Goal: Task Accomplishment & Management: Manage account settings

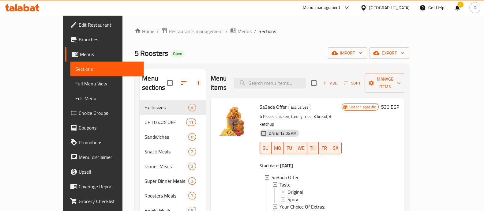
click at [28, 8] on icon at bounding box center [27, 7] width 6 height 7
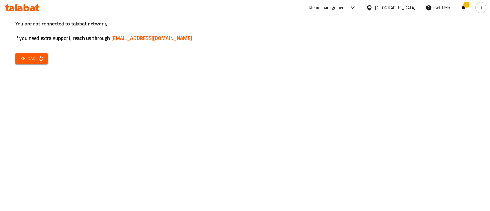
click at [17, 58] on button "Reload" at bounding box center [31, 58] width 32 height 11
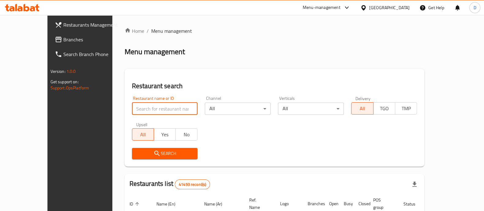
click at [135, 111] on input "search" at bounding box center [165, 109] width 66 height 12
type input "feteer el asdekaa"
click button "Search" at bounding box center [165, 153] width 66 height 11
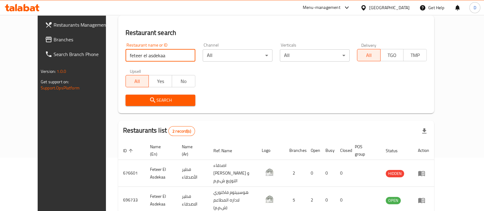
scroll to position [79, 0]
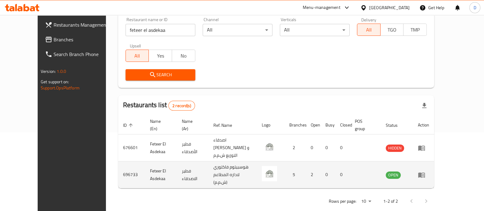
click at [434, 164] on td "enhanced table" at bounding box center [423, 174] width 21 height 27
click at [425, 171] on icon "enhanced table" at bounding box center [421, 174] width 7 height 7
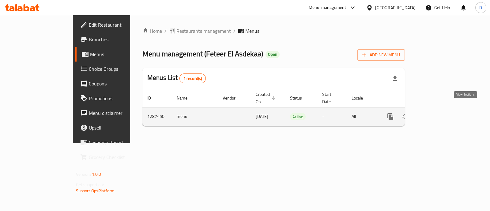
click at [438, 113] on icon "enhanced table" at bounding box center [434, 116] width 7 height 7
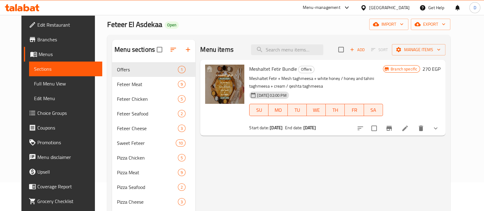
scroll to position [46, 0]
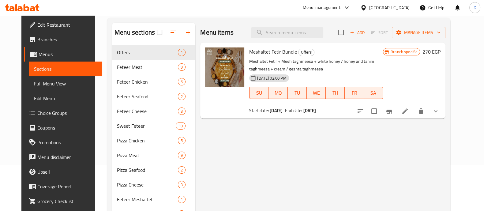
drag, startPoint x: 196, startPoint y: 69, endPoint x: 309, endPoint y: 159, distance: 144.8
click at [309, 159] on div "Menu items Add Sort Manage items Meshaltet Fetir Bundle Offers Meshaltet Fetir …" at bounding box center [320, 197] width 250 height 348
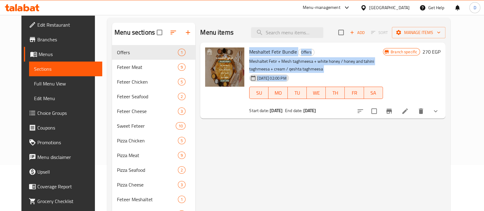
drag, startPoint x: 244, startPoint y: 49, endPoint x: 309, endPoint y: 97, distance: 81.4
click at [309, 97] on div "Meshaltet Fetir Bundle Offers Meshaltet Fetir + Mesh taghmeesa + white honey / …" at bounding box center [316, 80] width 139 height 71
click at [302, 74] on div "07-10-2025 02:00 PM SU MO TU WE TH FR SA" at bounding box center [316, 88] width 139 height 33
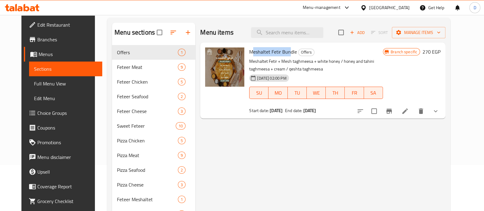
drag, startPoint x: 246, startPoint y: 48, endPoint x: 283, endPoint y: 52, distance: 37.6
click at [283, 52] on span "Meshaltet Fetir Bundle" at bounding box center [273, 51] width 48 height 9
click at [268, 73] on div "[DATE] 02:00 PM" at bounding box center [264, 78] width 35 height 12
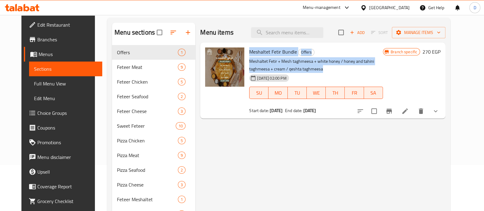
drag, startPoint x: 242, startPoint y: 47, endPoint x: 329, endPoint y: 69, distance: 89.6
click at [329, 67] on div "Meshaltet Fetir Bundle Offers Meshaltet Fetir + Mesh taghmeesa + white honey / …" at bounding box center [316, 80] width 139 height 71
click at [265, 65] on p "Meshaltet Fetir + Mesh taghmeesa + white honey / honey and tahini taghmeesa + c…" at bounding box center [316, 65] width 134 height 15
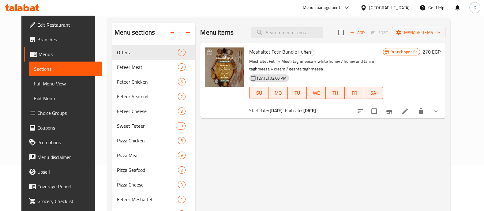
drag, startPoint x: 243, startPoint y: 49, endPoint x: 328, endPoint y: 149, distance: 131.6
click at [328, 149] on div "Menu items Add Sort Manage items Meshaltet Fetir Bundle Offers Meshaltet Fetir …" at bounding box center [320, 197] width 250 height 348
click at [329, 80] on div "07-10-2025 02:00 PM SU MO TU WE TH FR SA" at bounding box center [316, 88] width 139 height 33
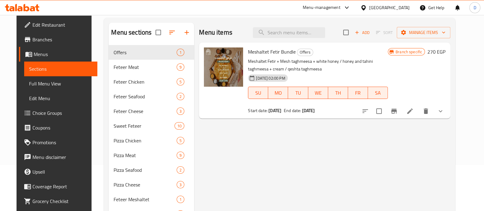
scroll to position [223, 0]
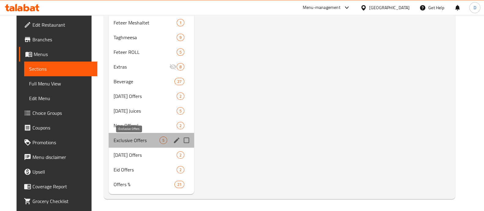
click at [139, 143] on span "Exclusive Offers" at bounding box center [137, 140] width 46 height 7
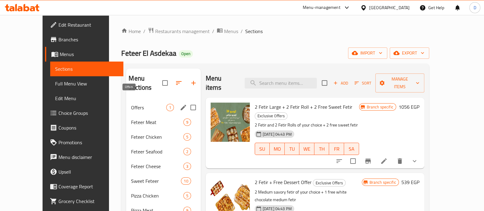
click at [131, 104] on span "Offers" at bounding box center [148, 107] width 35 height 7
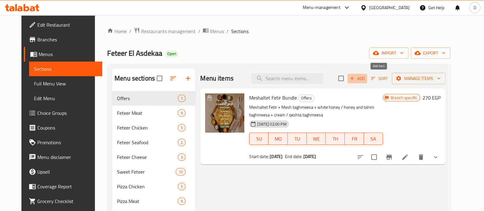
click at [355, 79] on icon "button" at bounding box center [352, 79] width 6 height 6
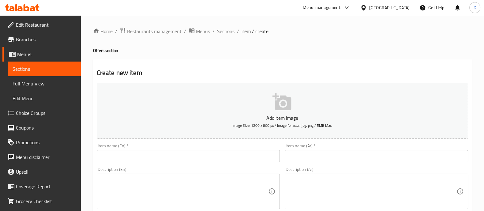
click at [178, 153] on input "text" at bounding box center [188, 156] width 183 height 12
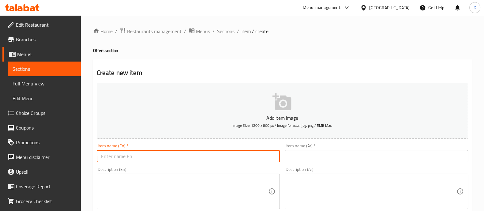
paste input "Medium Size Offer"
type input "Medium Size Offer"
click at [310, 161] on input "text" at bounding box center [376, 156] width 183 height 12
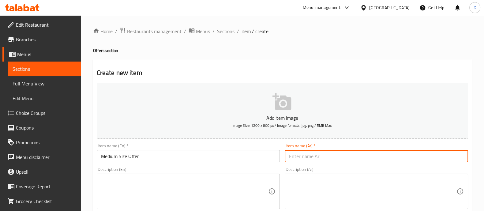
paste input "عرض الحجم المتوسط"
type input "عرض الحجم المتوسط"
click at [119, 185] on textarea at bounding box center [184, 191] width 167 height 29
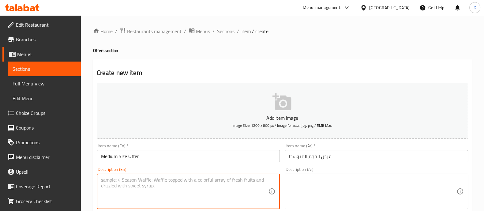
paste textarea "Cheese Lovers Feteer ( M ) Boghasha ( M ) Can"
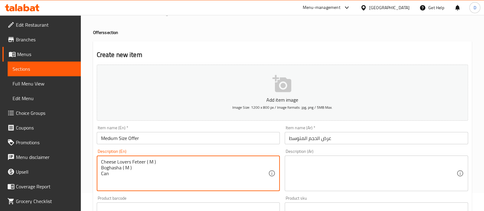
type textarea "Cheese Lovers Feteer ( M ) Boghasha ( M ) Can"
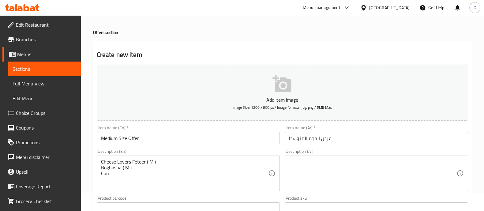
click at [314, 156] on div "Description (Ar)" at bounding box center [376, 174] width 183 height 36
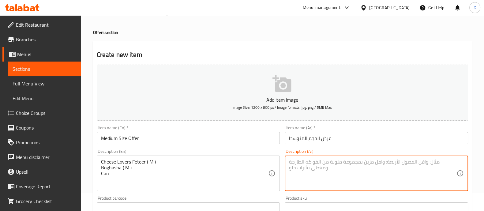
paste textarea "فطيرة عشاق الجبن (م) بوغاشة (م) كان"
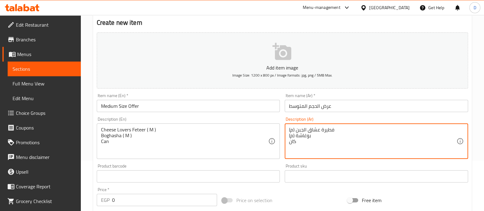
scroll to position [51, 0]
click at [291, 143] on textarea "فطيرة عشاق الجبن (م) بوغاشة (م) كان" at bounding box center [372, 140] width 167 height 29
click at [293, 144] on textarea "فطيرة عشاق الجبن (م) بوغاشة (م) كان" at bounding box center [372, 140] width 167 height 29
type textarea "فطيرة عشاق الجبن (م) بوغاشة (م) كان"
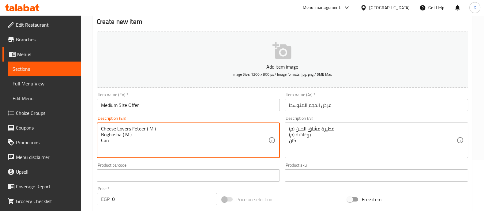
scroll to position [147, 0]
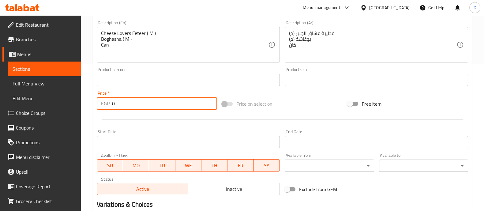
click at [144, 108] on input "0" at bounding box center [164, 103] width 105 height 12
type input "348"
click at [144, 126] on div at bounding box center [282, 119] width 376 height 15
click at [222, 193] on span "Inactive" at bounding box center [234, 189] width 87 height 9
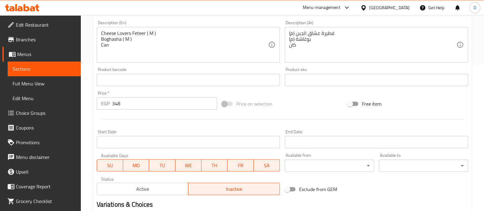
scroll to position [221, 0]
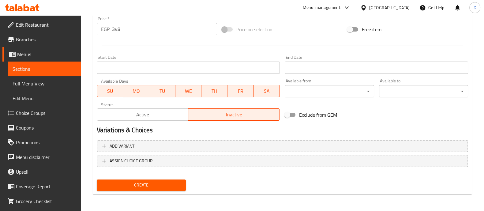
click at [160, 187] on span "Create" at bounding box center [141, 185] width 79 height 8
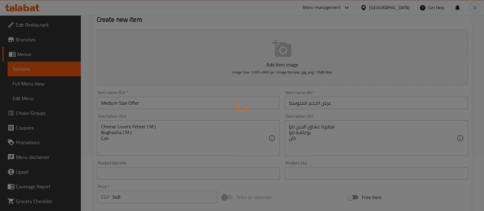
scroll to position [53, 0]
type input "0"
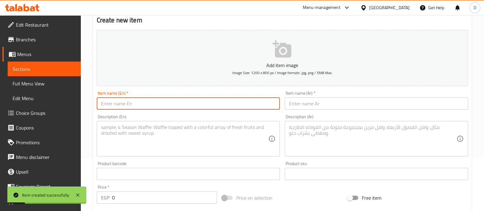
click at [230, 106] on input "text" at bounding box center [188, 103] width 183 height 12
paste input "Family Offer"
type input "Family Offer"
click at [304, 104] on input "text" at bounding box center [376, 103] width 183 height 12
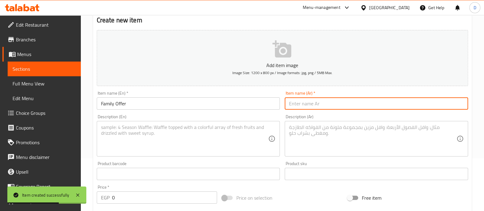
paste input "عرض العائلة"
type input "عرض العائلة"
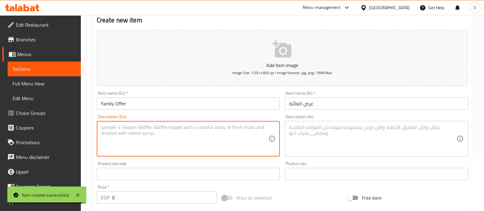
click at [161, 141] on textarea at bounding box center [184, 138] width 167 height 29
paste textarea "Pastrami Feteer ( L ) Cheese Lovers Feteer ( L ) Meat Shawerma Feteer ( L ) Can…"
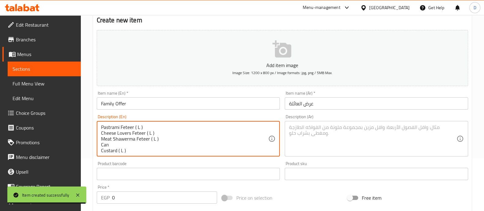
scroll to position [6, 0]
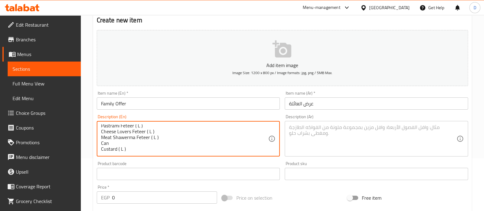
type textarea "Pastrami Feteer ( L ) Cheese Lovers Feteer ( L ) Meat Shawerma Feteer ( L ) Can…"
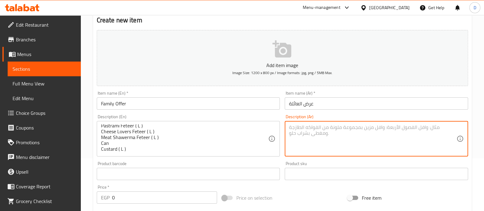
click at [299, 138] on textarea at bounding box center [372, 138] width 167 height 29
paste textarea "فطيرة بسطرمة (كبير) فطيرة عشاق الجبن (كبير) فطيرة شاورما لحم (كبير) علبة كاسترد…"
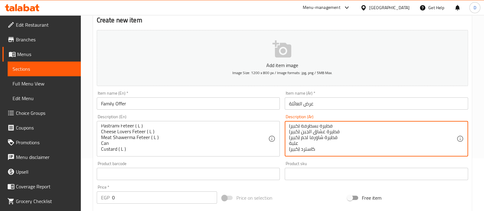
scroll to position [72, 0]
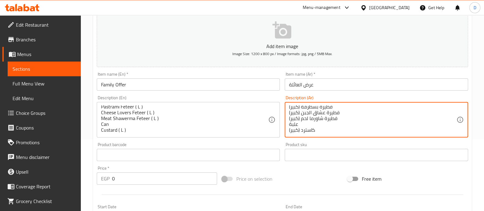
type textarea "فطيرة بسطرمة (كبير) فطيرة عشاق الجبن (كبير) فطيرة شاورما لحم (كبير) علبة كاسترد…"
click at [153, 174] on input "0" at bounding box center [164, 178] width 105 height 12
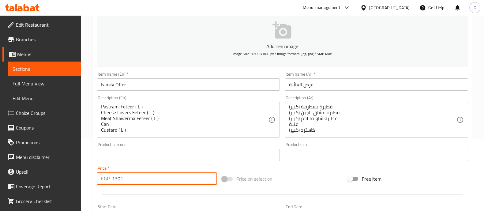
type input "1301"
click at [152, 190] on div at bounding box center [282, 194] width 376 height 15
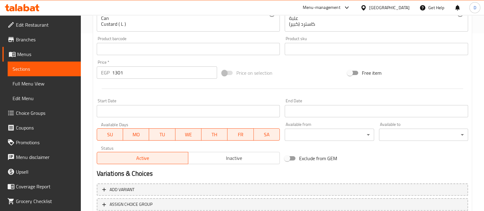
scroll to position [221, 0]
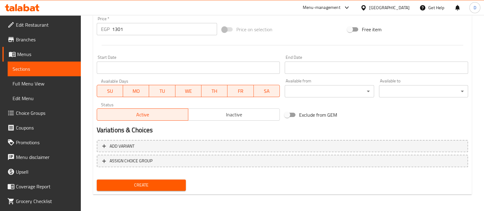
click at [229, 113] on span "Inactive" at bounding box center [234, 114] width 87 height 9
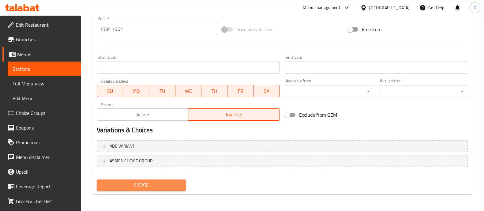
click at [174, 184] on span "Create" at bounding box center [141, 185] width 79 height 8
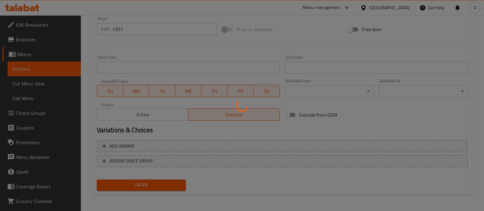
type input "0"
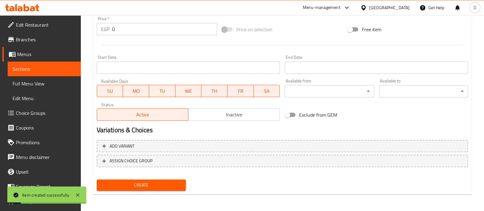
scroll to position [71, 0]
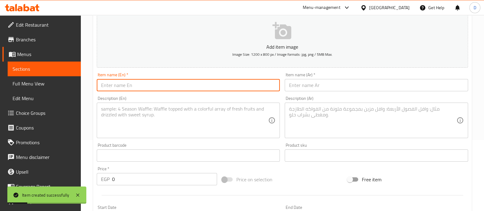
click at [136, 85] on input "text" at bounding box center [188, 85] width 183 height 12
paste input "Triple Combo"
type input "Triple Combo"
click at [316, 83] on input "text" at bounding box center [376, 85] width 183 height 12
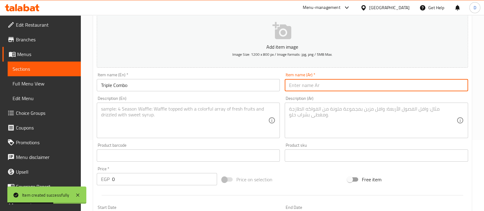
paste input "كومبو ثلاثي"
type input "كومبو ثلاثي"
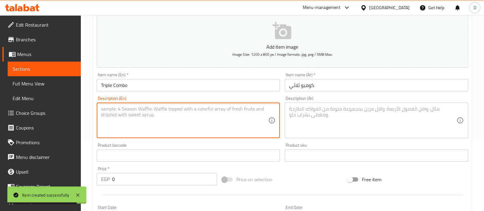
click at [125, 117] on textarea at bounding box center [184, 120] width 167 height 29
paste textarea "Sausages Feteer ( L ) Chicken Ranch Pizza Custard ( L ) Can"
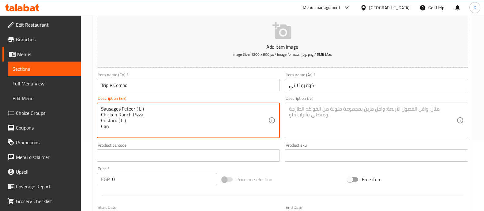
click at [102, 126] on textarea "Sausages Feteer ( L ) Chicken Ranch Pizza Custard ( L ) Can" at bounding box center [184, 120] width 167 height 29
click at [112, 126] on textarea "Sausages Feteer ( L ) Chicken Ranch Pizza Custard ( L ) 3 Can" at bounding box center [184, 120] width 167 height 29
type textarea "Sausages Feteer ( L ) Chicken Ranch Pizza Custard ( L ) 3 Cans"
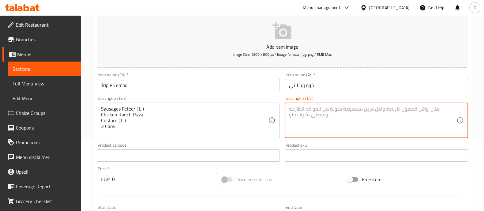
click at [311, 118] on textarea at bounding box center [372, 120] width 167 height 29
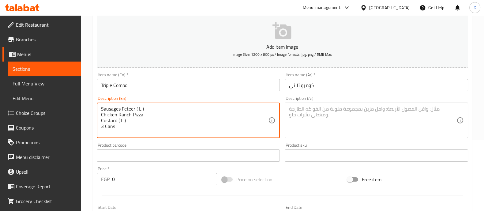
click at [156, 115] on textarea "Sausages Feteer ( L ) Chicken Ranch Pizza Custard ( L ) 3 Cans" at bounding box center [184, 120] width 167 height 29
click at [127, 134] on textarea "Sausages Feteer ( L ) Chicken Ranch Pizza Custard ( L ) 3 Cans" at bounding box center [184, 120] width 167 height 29
drag, startPoint x: 125, startPoint y: 132, endPoint x: 102, endPoint y: 105, distance: 35.8
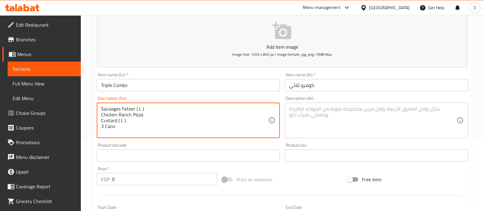
click at [102, 105] on div "Sausages Feteer ( L ) Chicken Ranch Pizza Custard ( L ) 3 Cans Description (En)" at bounding box center [188, 121] width 183 height 36
click at [300, 110] on textarea at bounding box center [372, 120] width 167 height 29
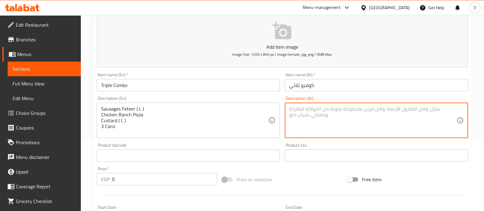
paste textarea "فطيرة سجق (كبير) بيتزا دجاج رانش كاسترد (كبير) 3 علب"
click at [297, 129] on textarea "فطيرة سجق (كبير) بيتزا دجاج رانش كاسترد (كبير) 3 علب" at bounding box center [372, 120] width 167 height 29
type textarea "فطيرة سجق (كبير) بيتزا دجاج رانش كاسترد (كبير) 3 كانز"
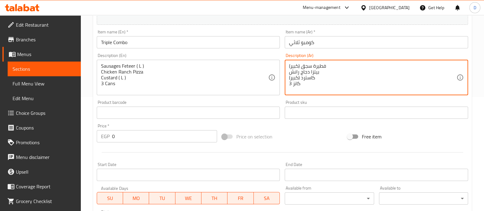
click at [147, 133] on input "0" at bounding box center [164, 136] width 105 height 12
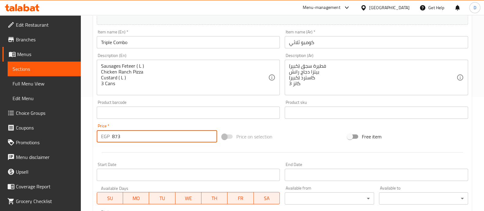
type input "873"
click at [145, 155] on div at bounding box center [282, 152] width 376 height 15
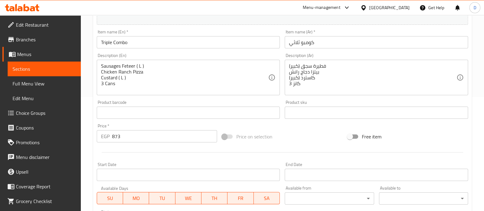
scroll to position [221, 0]
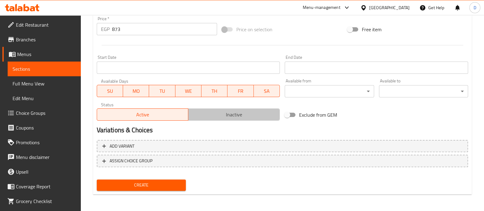
click at [230, 116] on span "Inactive" at bounding box center [234, 114] width 87 height 9
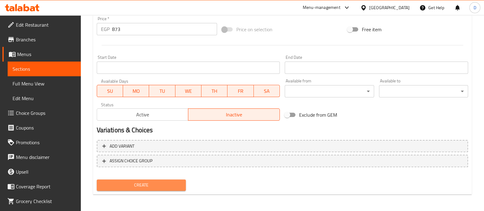
click at [158, 187] on span "Create" at bounding box center [141, 185] width 79 height 8
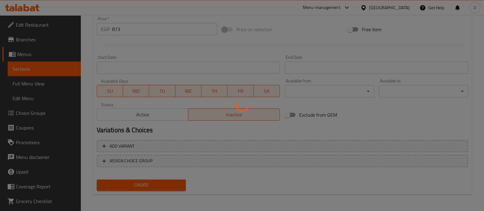
type input "0"
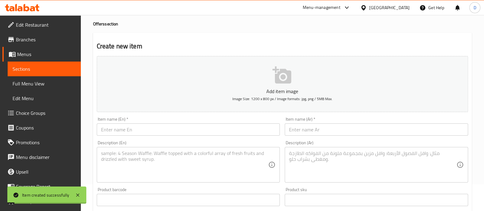
scroll to position [18, 0]
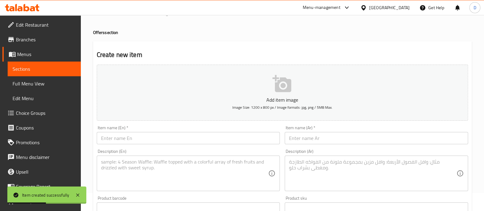
click at [190, 135] on input "text" at bounding box center [188, 138] width 183 height 12
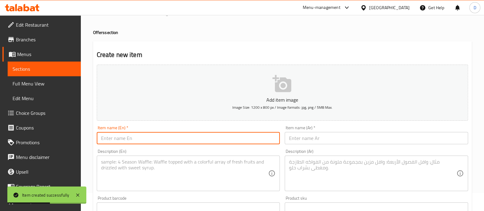
paste input "Triple Combo"
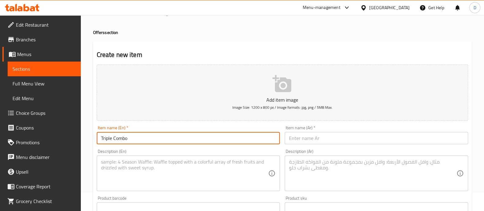
type input "Triple Combo"
click at [297, 138] on input "text" at bounding box center [376, 138] width 183 height 12
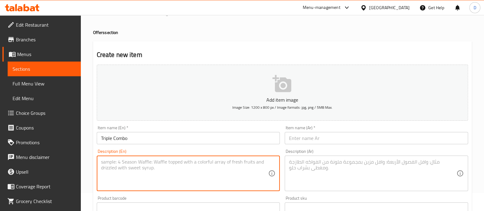
click at [138, 180] on textarea at bounding box center [184, 173] width 167 height 29
paste textarea "Sausages Feteer ( L ) Chicken Ranch Pizza White chocolate ( L )"
type textarea "Sausages Feteer ( L ) Chicken Ranch Pizza White chocolate ( L )"
click at [183, 137] on input "Triple Combo" at bounding box center [188, 138] width 183 height 12
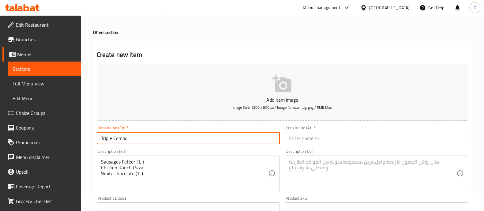
type input "Triple Combo"
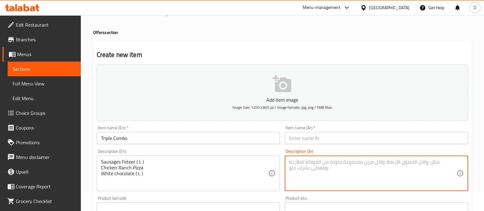
click at [305, 164] on textarea at bounding box center [372, 173] width 167 height 29
paste textarea "فطيرة سجق (كبير) بيتزا دجاج رانش شوكولاتة بيضاء (كبير)"
type textarea "فطيرة سجق (كبير) بيتزا دجاج رانش شوكولاتة بيضاء (كبير)"
click at [182, 156] on div "Sausages Feteer ( L ) Chicken Ranch Pizza White chocolate ( L ) Description (En)" at bounding box center [188, 174] width 183 height 36
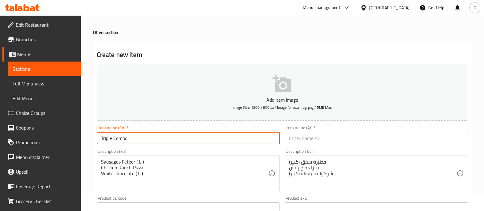
click at [174, 138] on input "Triple Combo" at bounding box center [188, 138] width 183 height 12
click at [296, 138] on input "text" at bounding box center [376, 138] width 183 height 12
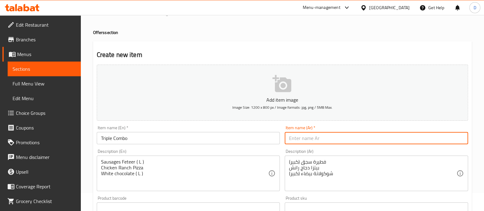
paste input "كومبو ثلاثي"
type input "كومبو ثلاثي"
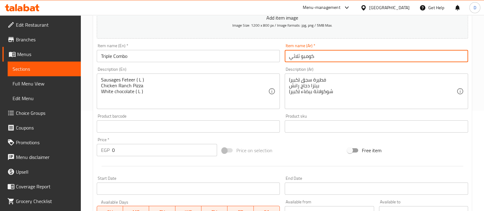
scroll to position [101, 0]
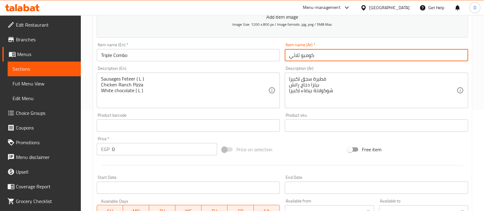
click at [141, 149] on input "0" at bounding box center [164, 149] width 105 height 12
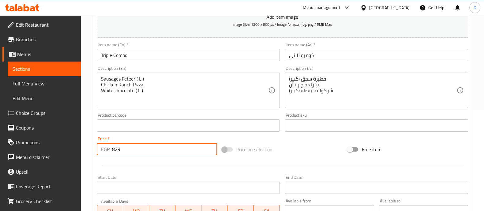
type input "829"
click at [144, 167] on div at bounding box center [282, 165] width 376 height 15
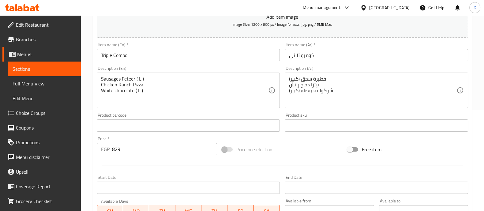
scroll to position [221, 0]
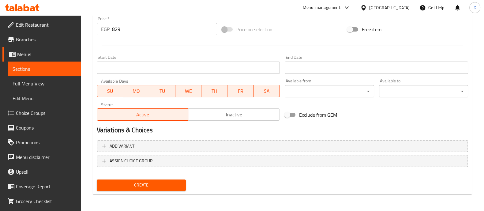
click at [153, 192] on div "Create" at bounding box center [141, 185] width 94 height 16
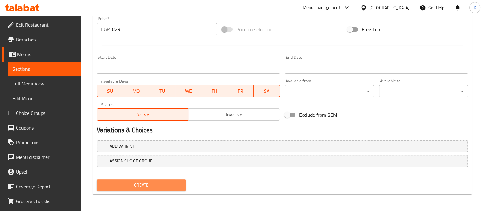
click at [150, 184] on span "Create" at bounding box center [141, 185] width 79 height 8
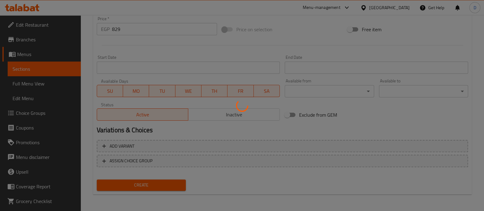
type input "0"
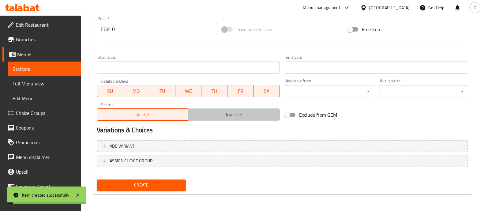
click at [233, 109] on button "Inactive" at bounding box center [234, 114] width 92 height 12
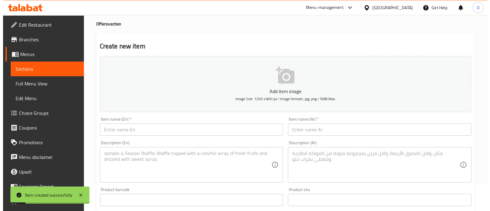
scroll to position [0, 0]
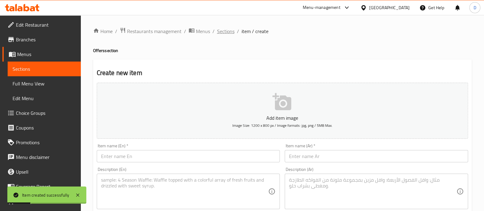
click at [225, 31] on span "Sections" at bounding box center [225, 31] width 17 height 7
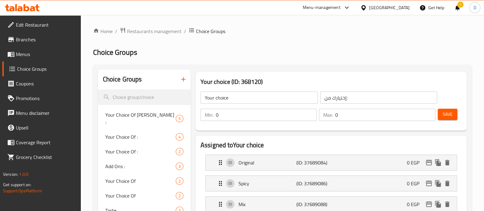
click at [24, 12] on div at bounding box center [22, 8] width 44 height 12
click at [21, 11] on icon at bounding box center [19, 8] width 5 height 5
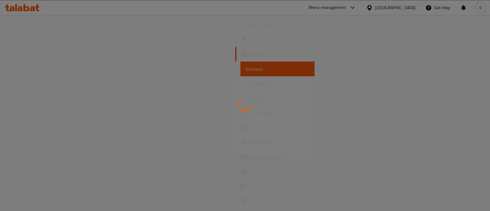
click at [280, 28] on div at bounding box center [245, 105] width 490 height 211
click at [157, 36] on div at bounding box center [245, 105] width 490 height 211
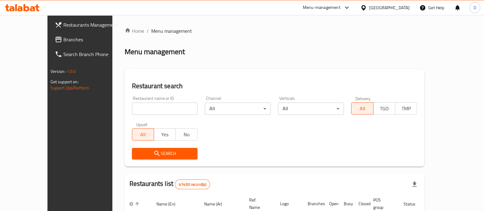
click at [132, 105] on input "search" at bounding box center [165, 109] width 66 height 12
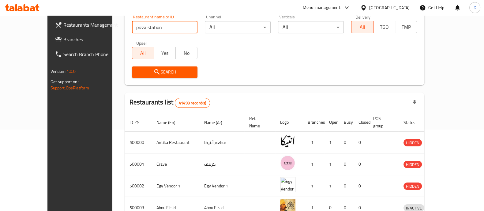
scroll to position [85, 0]
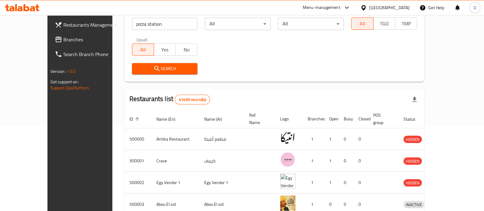
click at [142, 31] on div "Restaurant name or ID pizza station Restaurant name or ID" at bounding box center [164, 21] width 73 height 26
drag, startPoint x: 142, startPoint y: 31, endPoint x: 138, endPoint y: 25, distance: 6.9
click at [138, 25] on div "Restaurant name or ID pizza station Restaurant name or ID" at bounding box center [164, 21] width 73 height 26
click at [138, 25] on input "pizza station" at bounding box center [165, 24] width 66 height 12
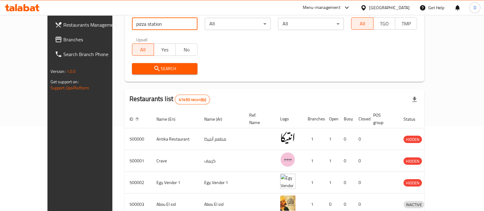
click at [138, 25] on input "pizza station" at bounding box center [165, 24] width 66 height 12
type input "feteer el asdekaa"
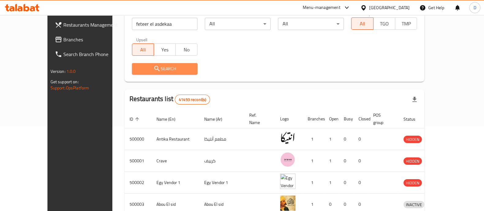
click at [149, 65] on span "Search" at bounding box center [165, 69] width 56 height 8
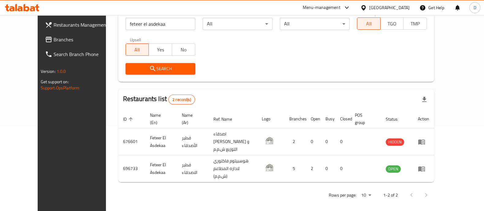
scroll to position [79, 0]
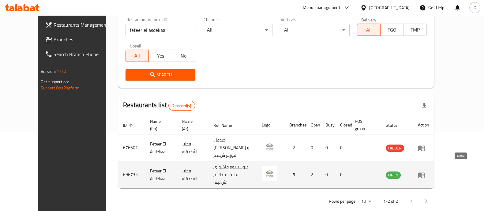
click at [425, 172] on icon "enhanced table" at bounding box center [421, 174] width 7 height 5
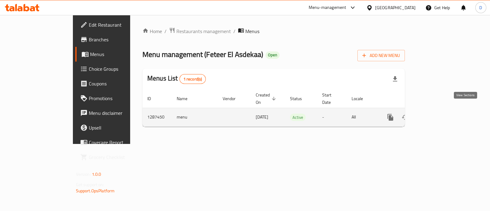
click at [438, 114] on icon "enhanced table" at bounding box center [434, 117] width 7 height 7
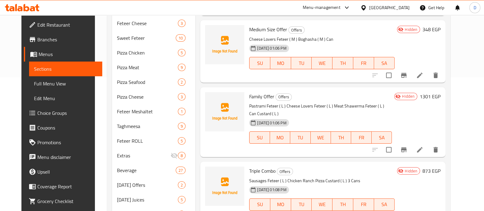
scroll to position [223, 0]
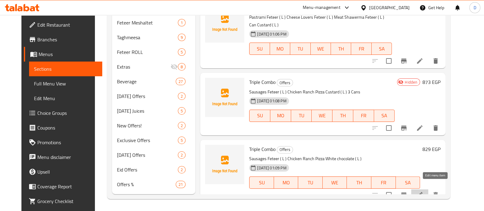
click at [422, 192] on icon at bounding box center [420, 195] width 6 height 6
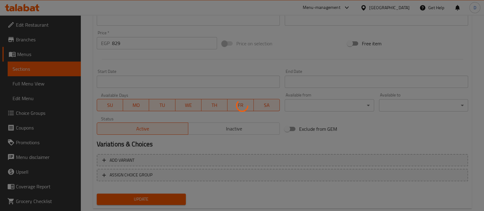
scroll to position [221, 0]
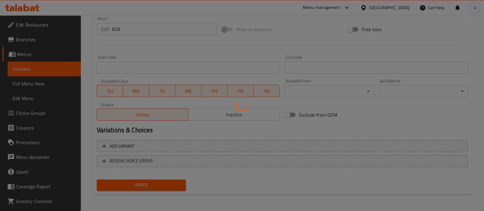
click at [230, 114] on div at bounding box center [242, 105] width 484 height 211
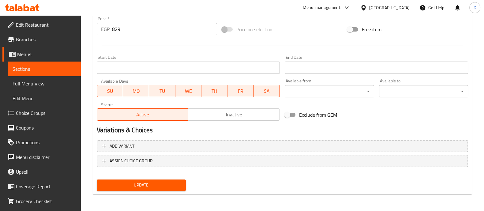
click at [230, 114] on span "Inactive" at bounding box center [234, 114] width 87 height 9
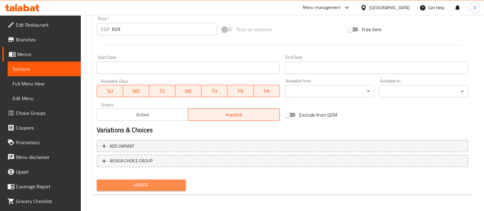
click at [161, 183] on span "Update" at bounding box center [141, 185] width 79 height 8
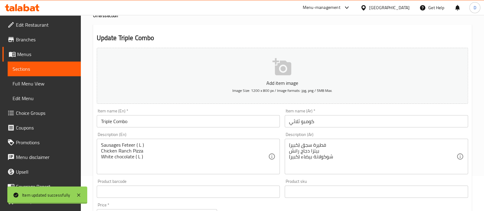
scroll to position [0, 0]
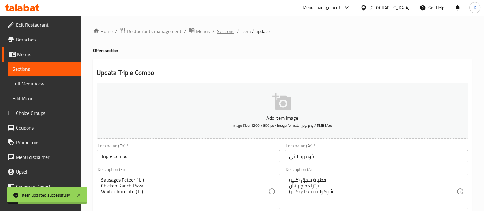
click at [227, 31] on span "Sections" at bounding box center [225, 31] width 17 height 7
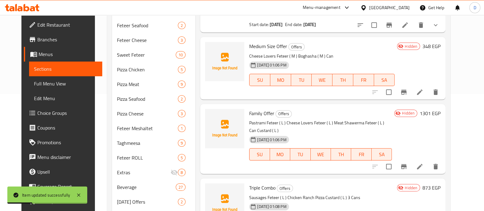
scroll to position [155, 0]
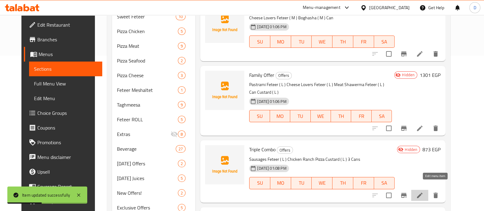
click at [422, 193] on icon at bounding box center [420, 196] width 6 height 6
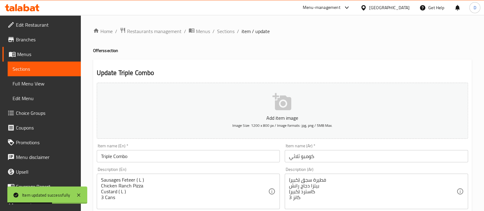
click at [182, 157] on input "Triple Combo" at bounding box center [188, 156] width 183 height 12
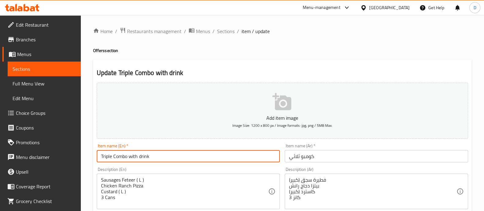
scroll to position [221, 0]
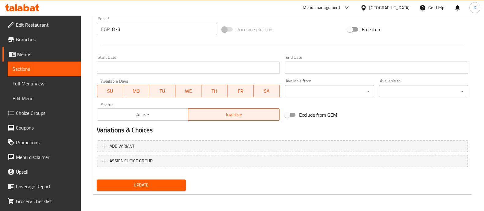
type input "Triple Combo with drink"
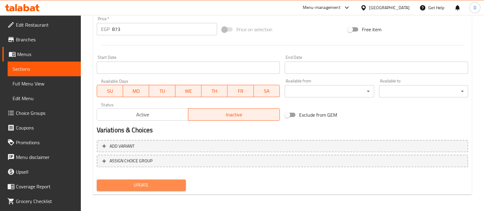
click at [165, 186] on span "Update" at bounding box center [141, 185] width 79 height 8
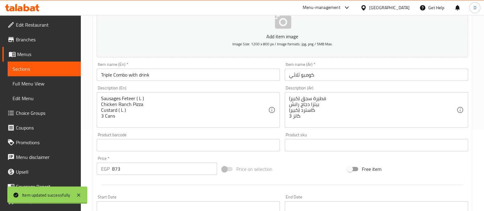
scroll to position [0, 0]
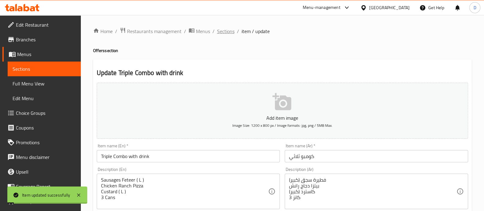
click at [218, 34] on span "Sections" at bounding box center [225, 31] width 17 height 7
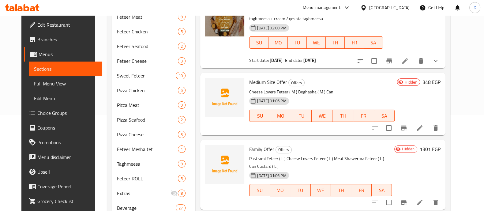
scroll to position [88, 0]
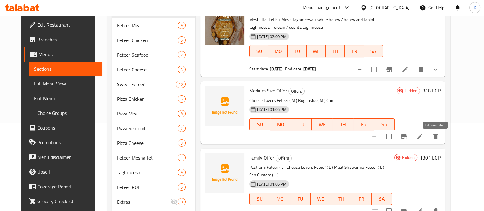
click at [423, 136] on icon at bounding box center [419, 136] width 7 height 7
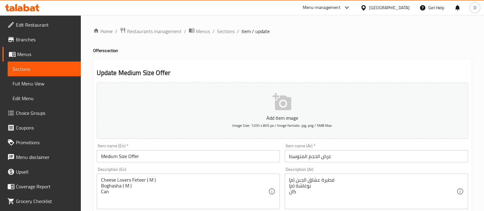
click at [99, 183] on div "Cheese Lovers Feteer ( M ) Boghasha ( M ) Can Description (En)" at bounding box center [188, 192] width 183 height 36
click at [99, 185] on div "Cheese Lovers Feteer ( M ) Boghasha ( M ) Can Description (En)" at bounding box center [188, 192] width 183 height 36
click at [99, 186] on div "Cheese Lovers Feteer ( M ) Boghasha ( M ) Can Description (En)" at bounding box center [188, 192] width 183 height 36
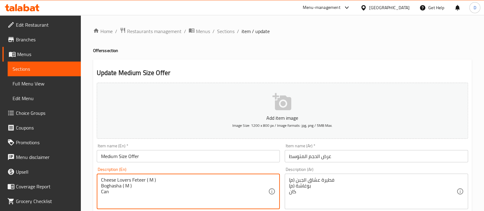
click at [102, 189] on textarea "Cheese Lovers Feteer ( M ) Boghasha ( M ) Can" at bounding box center [184, 191] width 167 height 29
click at [101, 186] on textarea "Cheese Lovers Feteer ( M ) Boghasha ( M ) Can" at bounding box center [184, 191] width 167 height 29
click at [101, 187] on textarea "Cheese Lovers Feteer ( M ) + Boghasha ( M ) Can" at bounding box center [184, 191] width 167 height 29
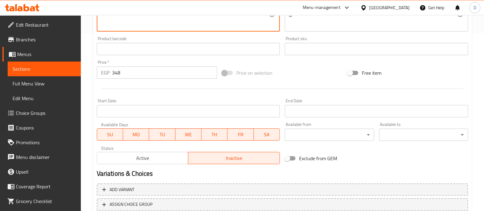
scroll to position [221, 0]
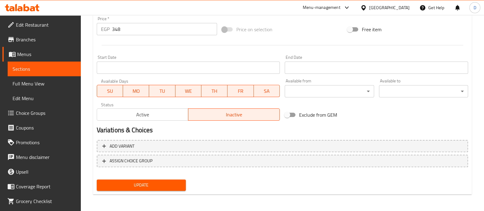
type textarea "Cheese Lovers Feteer ( M ) + [PERSON_NAME] ( M ) + Can"
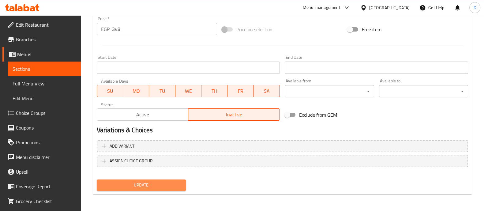
click at [169, 185] on span "Update" at bounding box center [141, 185] width 79 height 8
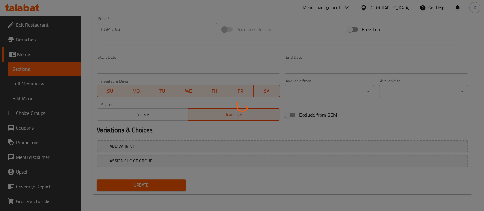
scroll to position [0, 0]
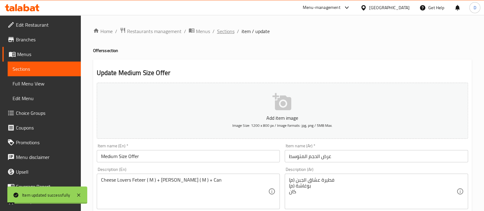
click at [225, 29] on span "Sections" at bounding box center [225, 31] width 17 height 7
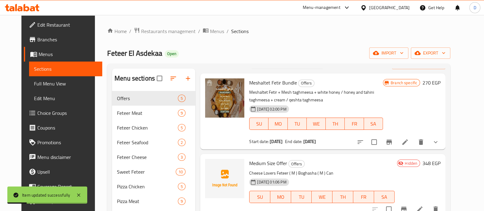
scroll to position [47, 0]
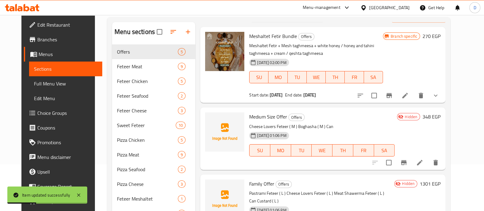
click at [423, 163] on icon at bounding box center [419, 162] width 7 height 7
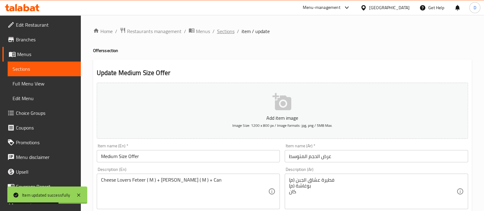
click at [224, 28] on span "Sections" at bounding box center [225, 31] width 17 height 7
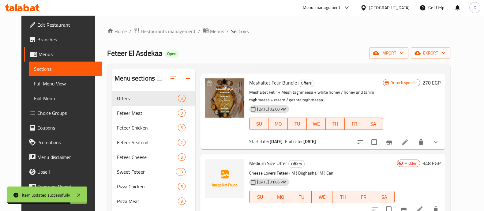
scroll to position [124, 0]
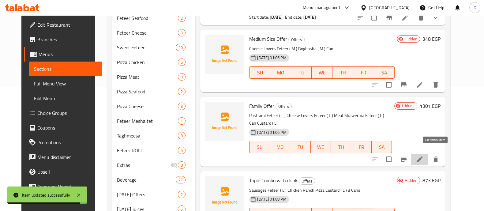
click at [423, 156] on icon at bounding box center [419, 159] width 7 height 7
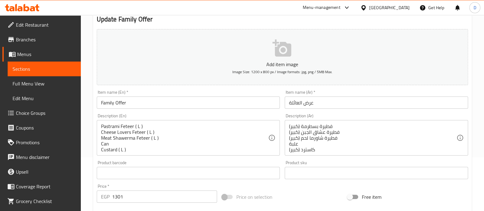
scroll to position [54, 0]
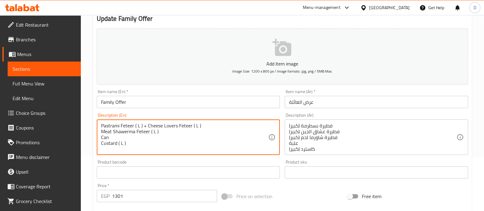
click at [101, 131] on textarea "Pastrami Feteer ( L ) + Cheese Lovers Feteer ( L ) Meat Shawerma Feteer ( L ) C…" at bounding box center [184, 137] width 167 height 29
click at [101, 131] on textarea "Pastrami Feteer ( L ) + Cheese Lovers Feteer ( L ) + Meat Shawerma Feteer ( L )…" at bounding box center [184, 137] width 167 height 29
click at [101, 137] on textarea "Pastrami Feteer ( L ) + Cheese Lovers Feteer ( L ) + Meat Shawerma Feteer ( L )…" at bounding box center [184, 137] width 167 height 29
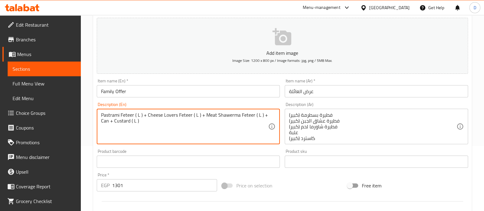
scroll to position [221, 0]
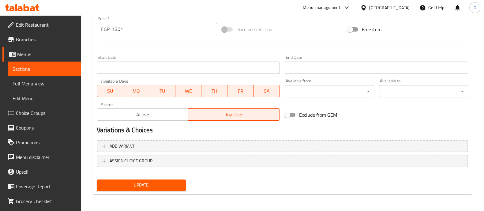
type textarea "Pastrami Feteer ( L ) + Cheese Lovers Feteer ( L ) + Meat Shawerma Feteer ( L )…"
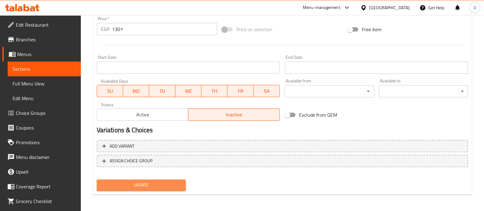
click at [146, 188] on button "Update" at bounding box center [141, 184] width 89 height 11
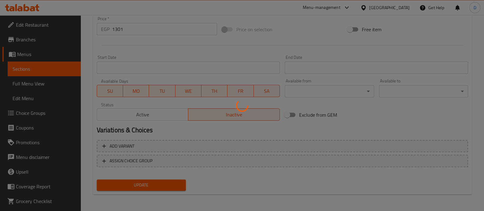
scroll to position [0, 0]
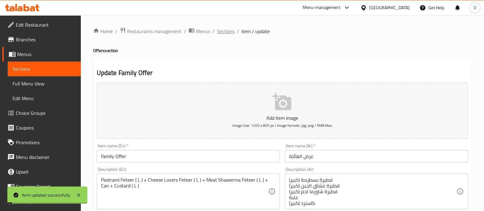
click at [225, 33] on span "Sections" at bounding box center [225, 31] width 17 height 7
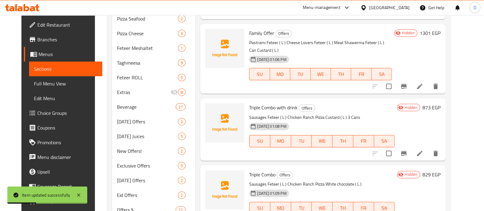
scroll to position [200, 0]
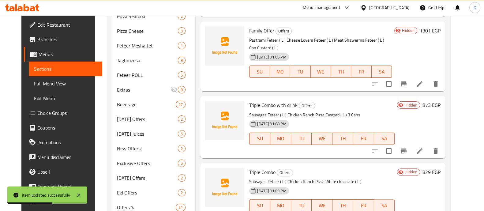
click at [428, 145] on li at bounding box center [419, 150] width 17 height 11
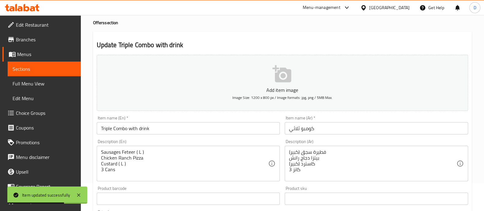
scroll to position [28, 0]
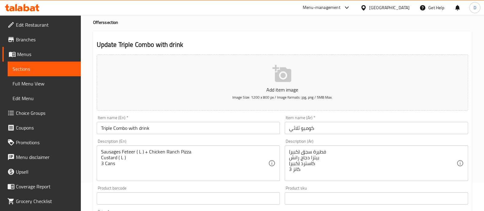
click at [100, 158] on div "Sausages Feteer ( L ) + Chicken Ranch Pizza Custard ( L ) 3 Cans Description (E…" at bounding box center [188, 163] width 183 height 36
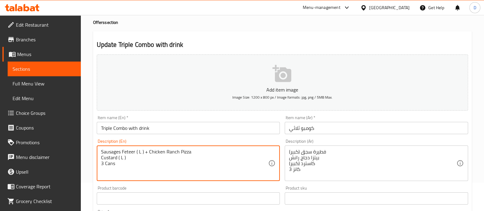
click at [101, 157] on textarea "Sausages Feteer ( L ) + Chicken Ranch Pizza Custard ( L ) 3 Cans" at bounding box center [184, 163] width 167 height 29
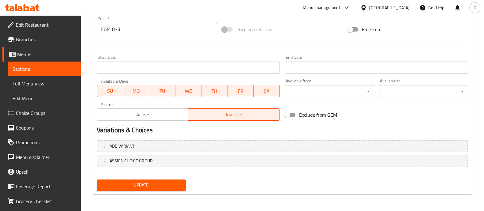
type textarea "Sausages Feteer ( L ) + Chicken Ranch Pizza + Custard ( L ) + 3 Cans"
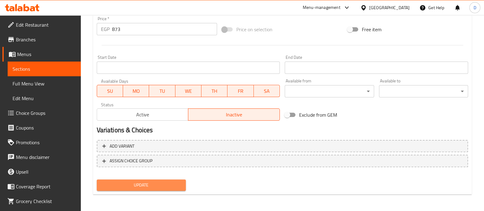
click at [124, 181] on span "Update" at bounding box center [141, 185] width 79 height 8
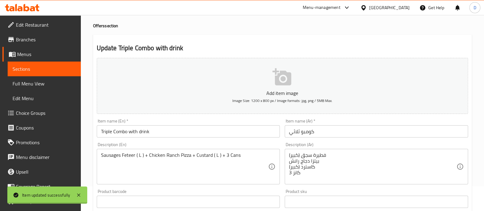
scroll to position [0, 0]
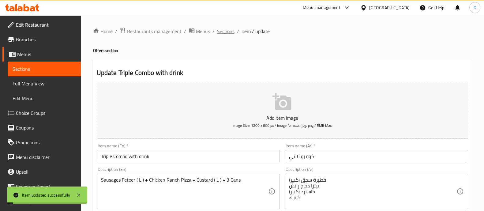
click at [223, 32] on span "Sections" at bounding box center [225, 31] width 17 height 7
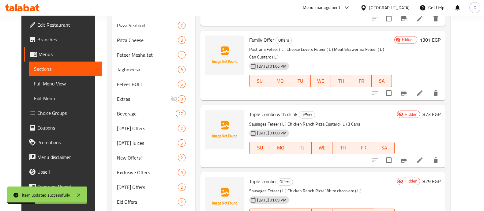
scroll to position [223, 0]
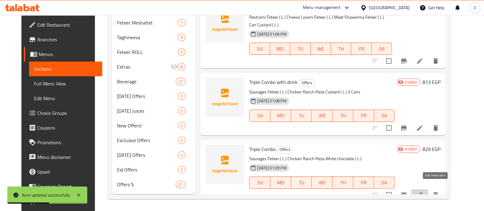
click at [423, 191] on icon at bounding box center [419, 194] width 7 height 7
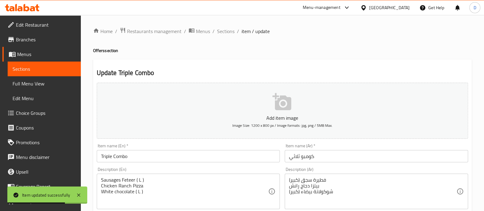
scroll to position [46, 0]
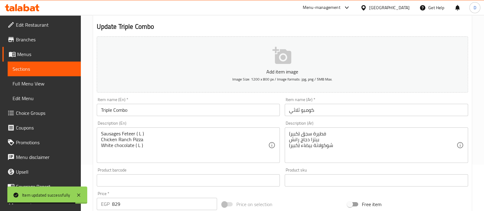
click at [100, 138] on div "Sausages Feteer ( L ) Chicken Ranch Pizza White chocolate ( L ) Description (En)" at bounding box center [188, 145] width 183 height 36
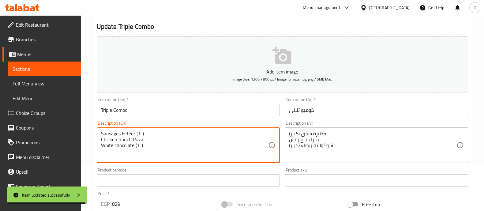
click at [101, 140] on textarea "Sausages Feteer ( L ) Chicken Ranch Pizza White chocolate ( L )" at bounding box center [184, 145] width 167 height 29
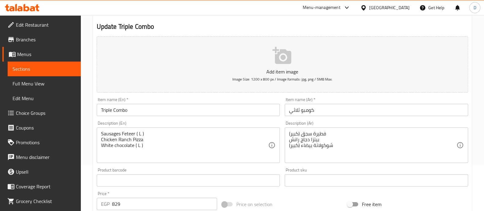
click at [100, 139] on div "Sausages Feteer ( L ) Chicken Ranch Pizza White chocolate ( L ) Description (En)" at bounding box center [188, 145] width 183 height 36
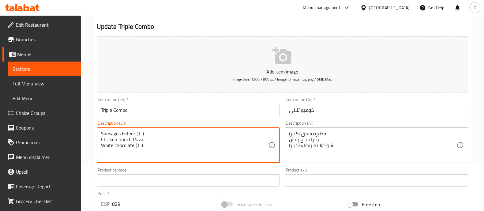
click at [102, 140] on textarea "Sausages Feteer ( L ) Chicken Ranch Pizza White chocolate ( L )" at bounding box center [184, 145] width 167 height 29
click at [101, 139] on textarea "Sausages Feteer ( L ) Chicken Ranch Pizza White chocolate ( L )" at bounding box center [184, 145] width 167 height 29
click at [101, 139] on textarea "Sausages Feteer ( L ) + Chicken Ranch Pizza White chocolate ( L )" at bounding box center [184, 145] width 167 height 29
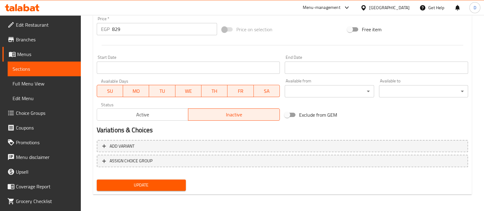
type textarea "Sausages Feteer ( L ) + Chicken Ranch Pizza + White chocolate ( L )"
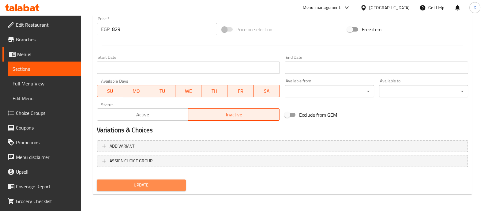
click at [149, 179] on button "Update" at bounding box center [141, 184] width 89 height 11
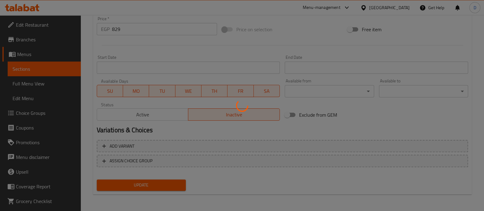
scroll to position [0, 0]
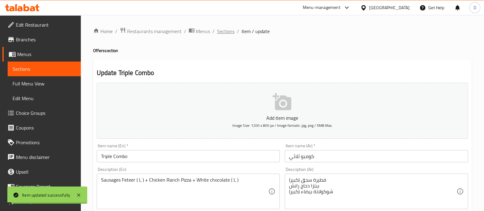
click at [223, 32] on span "Sections" at bounding box center [225, 31] width 17 height 7
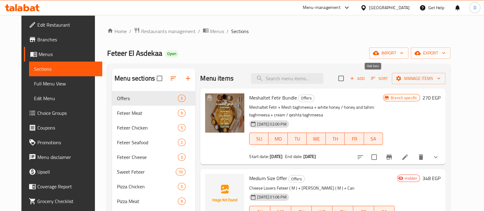
click at [366, 79] on span "Add" at bounding box center [357, 78] width 17 height 7
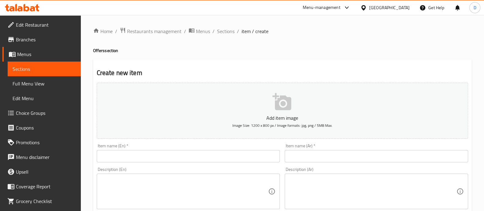
click at [143, 152] on input "text" at bounding box center [188, 156] width 183 height 12
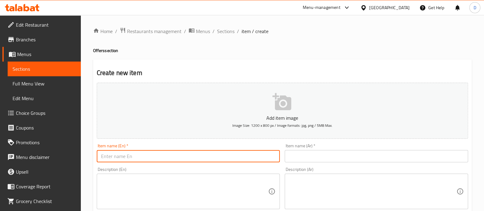
paste input "Get Any 2 Pizza, Get 2 Can Free"
type input "Get Any 2 Pizza, Get 2 Can Free"
click at [296, 155] on input "text" at bounding box center [376, 156] width 183 height 12
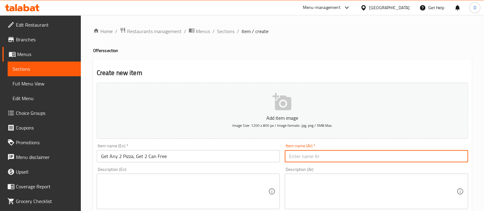
paste input "احصل على أي 2 بيتزا، واحصل على 2 علبة مجانًا"
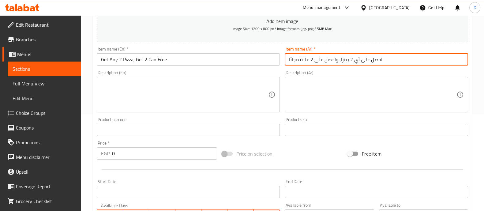
scroll to position [96, 0]
click at [303, 61] on input "احصل على أي 2 بيتزا، واحصل على 2 علبة مجانًا" at bounding box center [376, 60] width 183 height 12
type input "احصل على أي 2 بيتزا، واحصل على 2 كانز مجانًا"
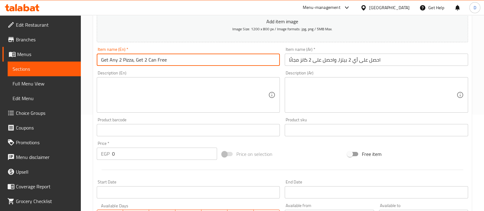
click at [167, 61] on input "Get Any 2 Pizza, Get 2 Can Free" at bounding box center [188, 60] width 183 height 12
type input "ح"
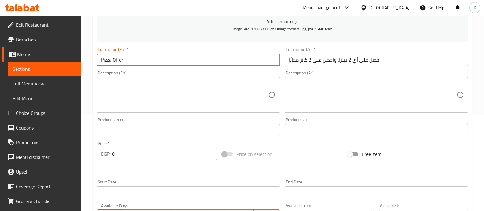
click at [167, 61] on input "Pizza Offer" at bounding box center [188, 60] width 183 height 12
type input "Pizza Offer"
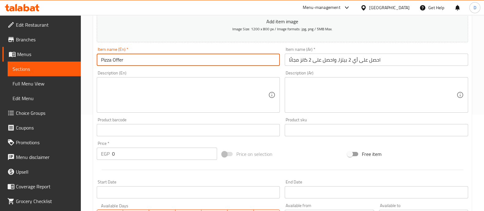
click at [324, 55] on input "احصل على أي 2 بيتزا، واحصل على 2 كانز مجانًا" at bounding box center [376, 60] width 183 height 12
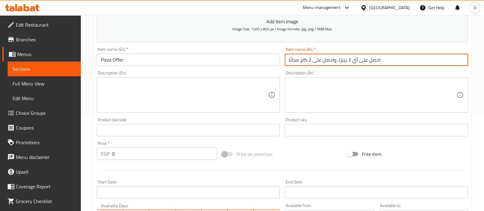
click at [324, 55] on input "احصل على أي 2 بيتزا، واحصل على 2 كانز مجانًا" at bounding box center [376, 60] width 183 height 12
paste input "رض البيتز"
type input "عرض البيتزا"
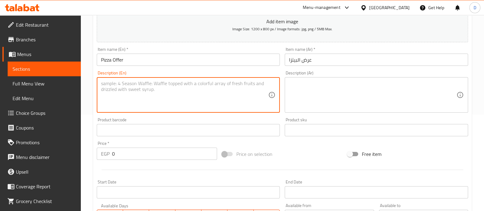
click at [159, 106] on textarea at bounding box center [184, 95] width 167 height 29
paste textarea "Get Any 2 Pizza, Get 2 Can Free"
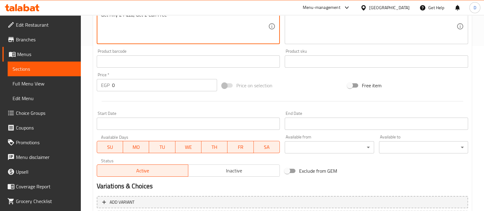
scroll to position [138, 0]
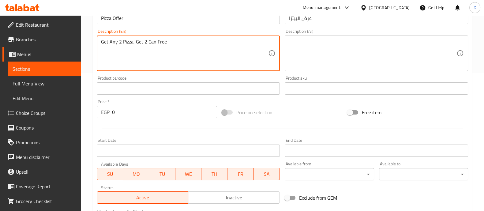
type textarea "Get Any 2 Pizza, Get 2 Can Free"
click at [299, 53] on textarea at bounding box center [372, 53] width 167 height 29
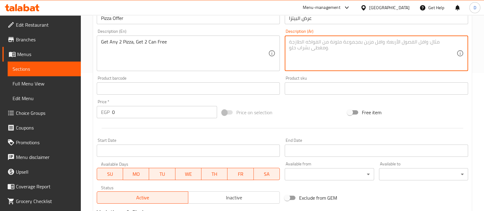
paste textarea "احصل على أي 2 بيتزا، واحصل على 2 علبة مجانًا"
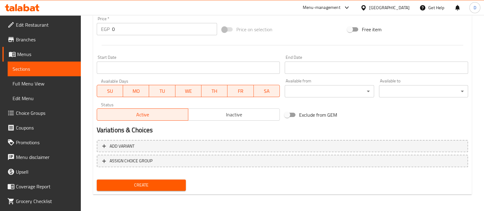
type textarea "احصل على أي 2 بيتزا، واحصل على 2 علبة مجانًا"
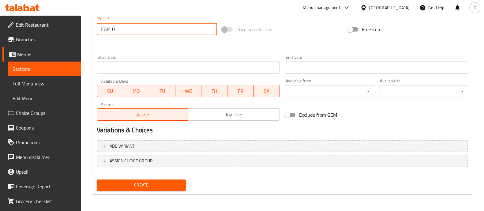
click at [126, 33] on input "0" at bounding box center [164, 29] width 105 height 12
click at [129, 45] on div at bounding box center [282, 45] width 376 height 15
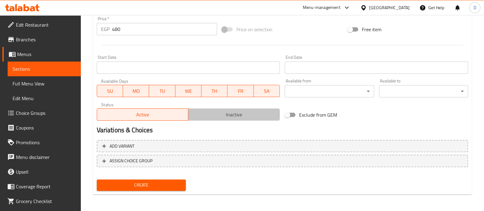
click at [249, 115] on span "Inactive" at bounding box center [234, 114] width 87 height 9
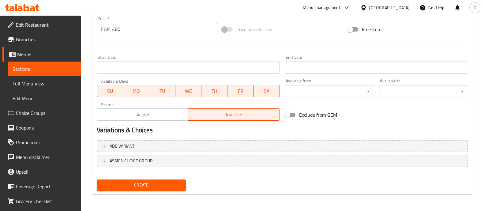
click at [163, 177] on div "Create" at bounding box center [141, 185] width 94 height 16
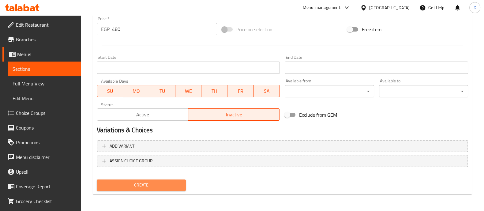
click at [162, 189] on button "Create" at bounding box center [141, 184] width 89 height 11
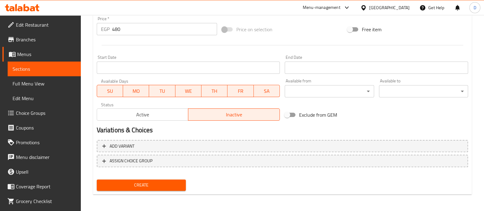
click at [140, 187] on span "Create" at bounding box center [141, 185] width 79 height 8
click at [166, 182] on span "Create" at bounding box center [141, 185] width 79 height 8
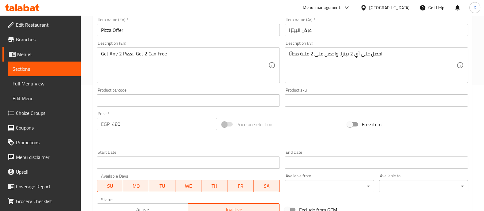
click at [140, 129] on input "480" at bounding box center [164, 124] width 105 height 12
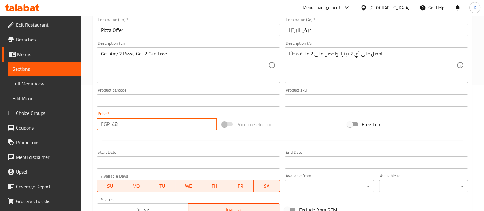
type input "480"
click at [141, 139] on div at bounding box center [282, 140] width 376 height 15
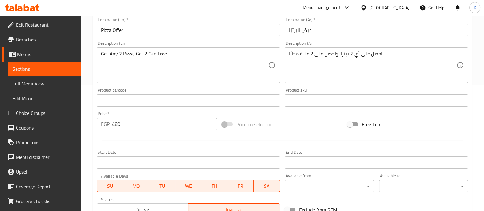
scroll to position [221, 0]
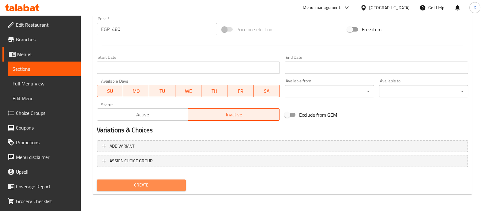
click at [145, 187] on span "Create" at bounding box center [141, 185] width 79 height 8
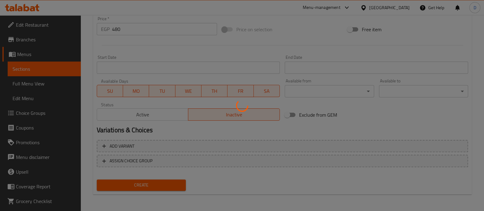
type input "0"
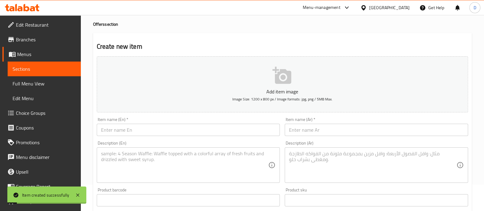
scroll to position [0, 0]
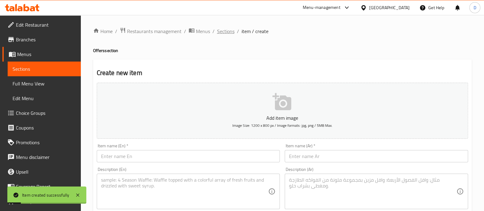
click at [221, 29] on span "Sections" at bounding box center [225, 31] width 17 height 7
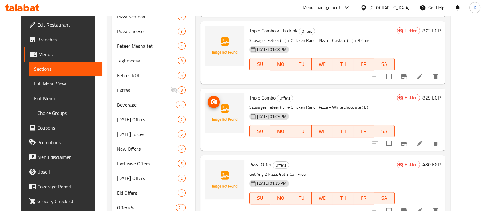
scroll to position [223, 0]
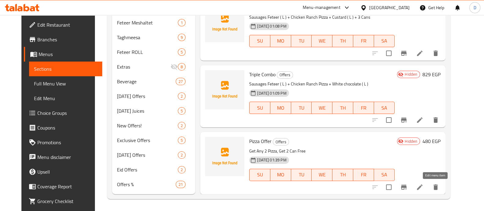
drag, startPoint x: 435, startPoint y: 181, endPoint x: 436, endPoint y: 186, distance: 4.9
click at [422, 186] on icon at bounding box center [420, 187] width 6 height 6
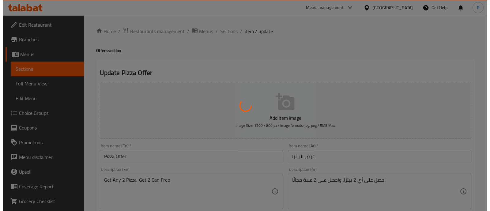
scroll to position [216, 0]
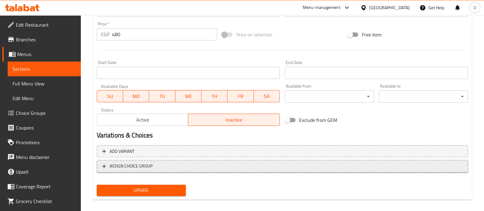
click at [159, 167] on span "ASSIGN CHOICE GROUP" at bounding box center [282, 166] width 360 height 8
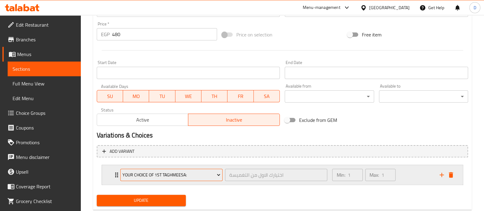
click at [159, 174] on span "Your choice of 1st taghmeesa:" at bounding box center [171, 175] width 98 height 8
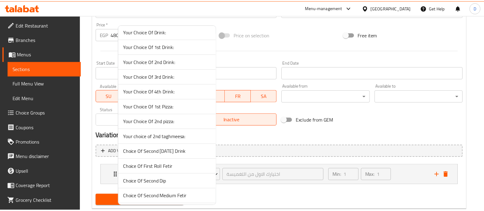
scroll to position [230, 0]
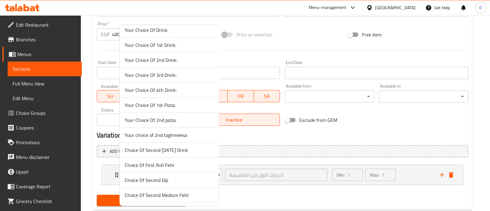
click at [170, 103] on span "Your Choice Of 1st Pizza:" at bounding box center [169, 104] width 89 height 7
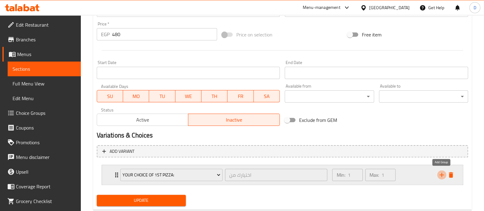
click at [442, 175] on icon "add" at bounding box center [441, 174] width 7 height 7
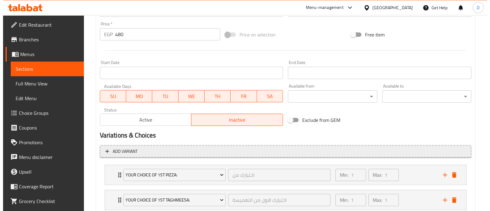
scroll to position [256, 0]
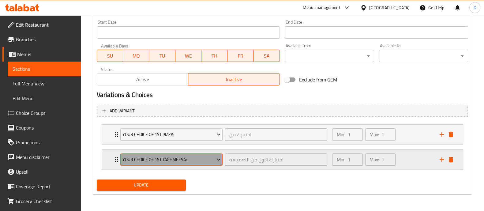
click at [168, 158] on span "Your choice of 1st taghmeesa:" at bounding box center [171, 160] width 98 height 8
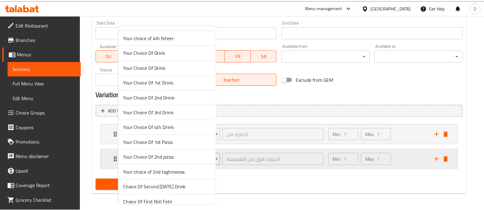
scroll to position [224, 0]
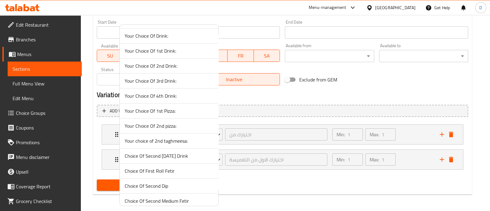
click at [159, 124] on span "Your Choice Of 2nd pizza:" at bounding box center [169, 125] width 89 height 7
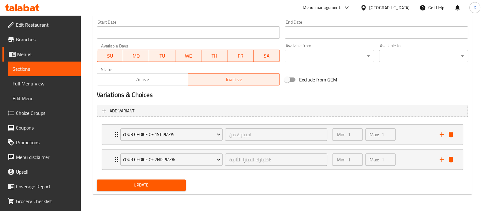
click at [167, 182] on span "Update" at bounding box center [141, 185] width 79 height 8
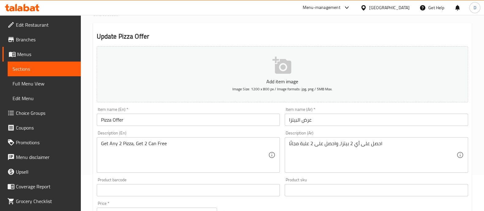
scroll to position [0, 0]
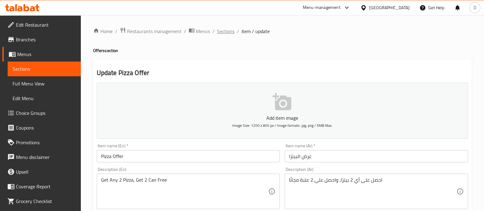
click at [222, 34] on span "Sections" at bounding box center [225, 31] width 17 height 7
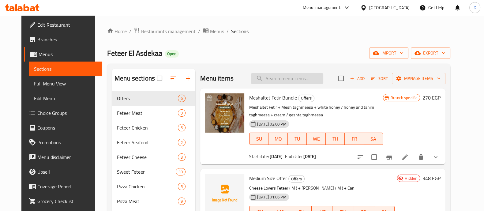
click at [273, 82] on input "search" at bounding box center [287, 78] width 72 height 11
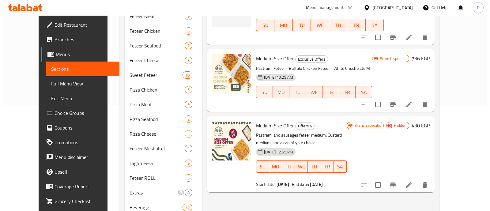
scroll to position [106, 0]
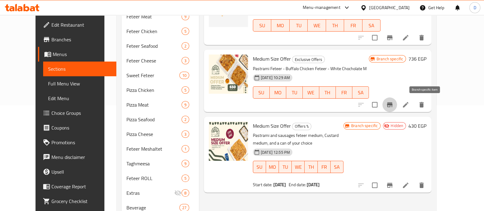
click at [392, 103] on icon "Branch-specific-item" at bounding box center [390, 104] width 6 height 5
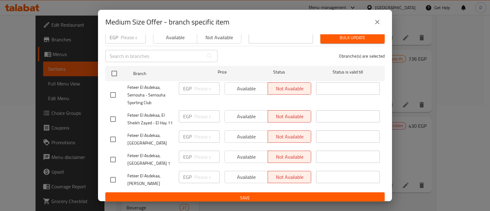
scroll to position [0, 0]
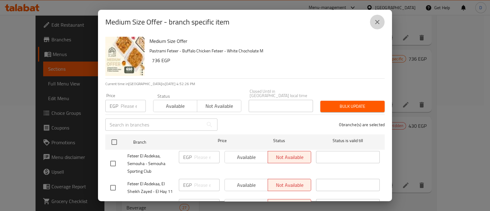
click at [377, 19] on icon "close" at bounding box center [376, 21] width 7 height 7
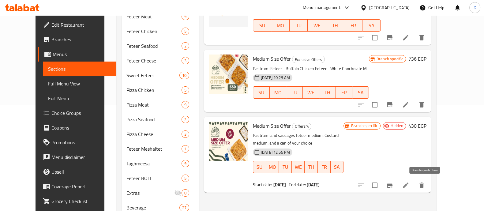
click at [392, 184] on icon "Branch-specific-item" at bounding box center [390, 185] width 6 height 5
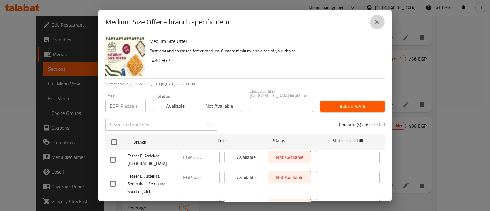
click at [382, 22] on button "close" at bounding box center [377, 22] width 15 height 15
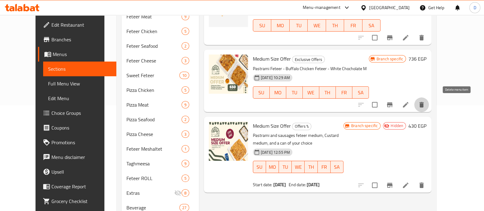
click at [425, 102] on icon "delete" at bounding box center [421, 104] width 7 height 7
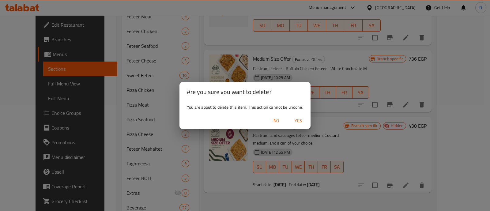
click at [304, 118] on span "Yes" at bounding box center [298, 121] width 15 height 8
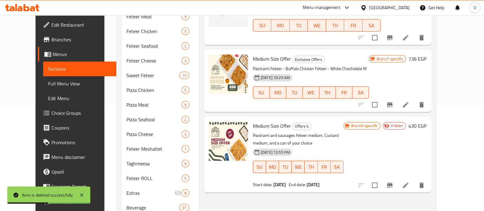
click at [424, 184] on icon "delete" at bounding box center [421, 185] width 4 height 6
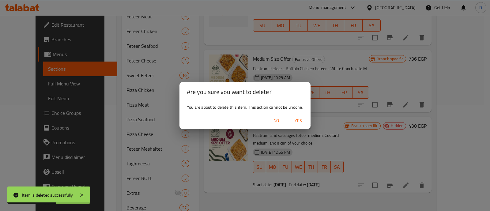
click at [297, 121] on span "Yes" at bounding box center [298, 121] width 15 height 8
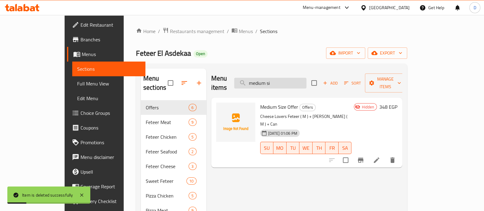
click at [296, 81] on input "medium si" at bounding box center [270, 83] width 72 height 11
type input "triple"
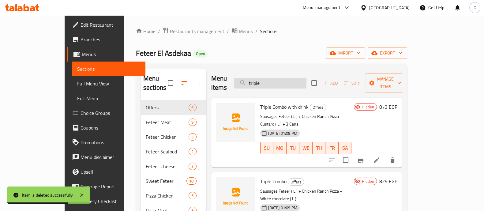
click at [292, 82] on input "triple" at bounding box center [270, 83] width 72 height 11
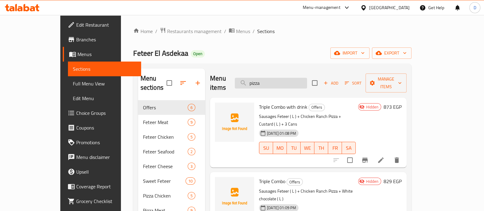
click at [294, 78] on input "pizza" at bounding box center [271, 83] width 72 height 11
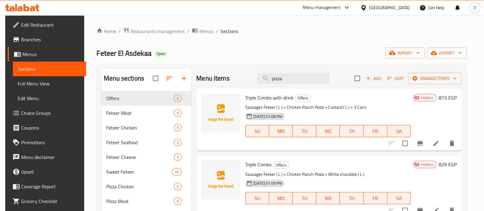
type input "pizza"
click at [285, 76] on input "pizza" at bounding box center [293, 78] width 72 height 11
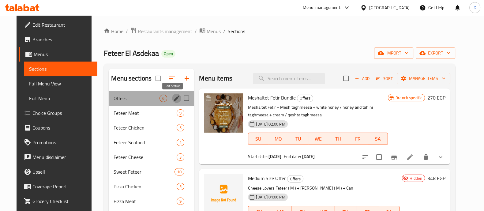
click at [174, 99] on icon "edit" at bounding box center [177, 99] width 6 height 6
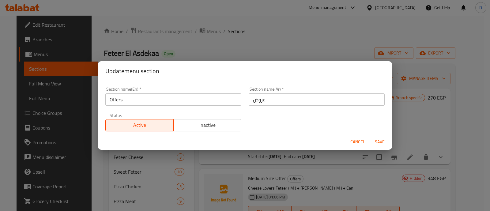
click at [143, 103] on input "Offers" at bounding box center [173, 99] width 136 height 12
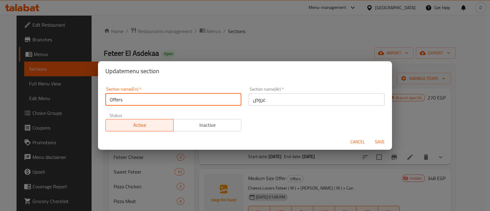
click at [143, 103] on input "Offers" at bounding box center [173, 99] width 136 height 12
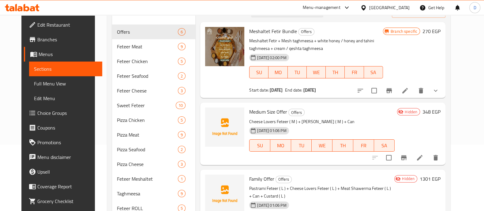
scroll to position [66, 0]
click at [211, 116] on icon "upload picture" at bounding box center [214, 116] width 6 height 6
click at [211, 117] on icon "upload picture" at bounding box center [214, 116] width 6 height 6
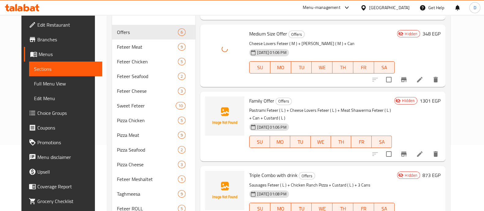
scroll to position [81, 0]
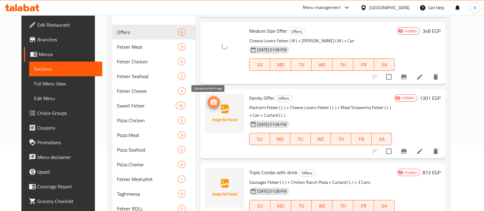
click at [211, 99] on icon "upload picture" at bounding box center [213, 102] width 7 height 7
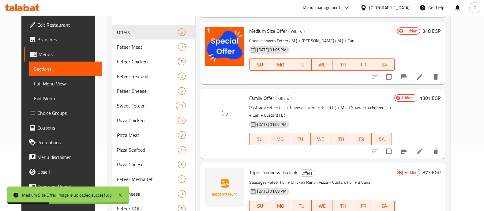
scroll to position [90, 0]
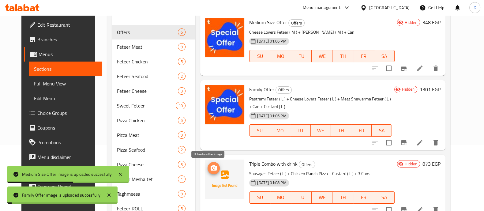
click at [211, 167] on icon "upload picture" at bounding box center [214, 168] width 6 height 6
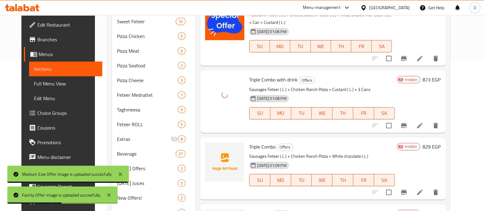
scroll to position [180, 0]
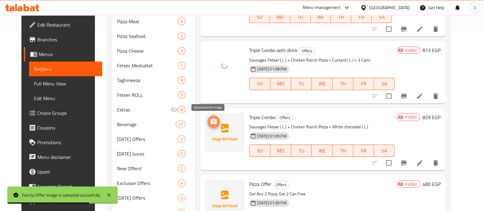
click at [210, 121] on icon "upload picture" at bounding box center [213, 121] width 7 height 7
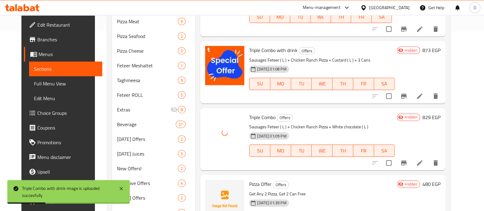
scroll to position [223, 0]
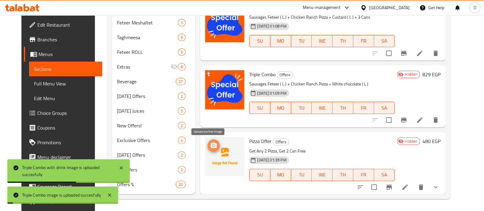
click at [210, 142] on icon "upload picture" at bounding box center [213, 145] width 7 height 7
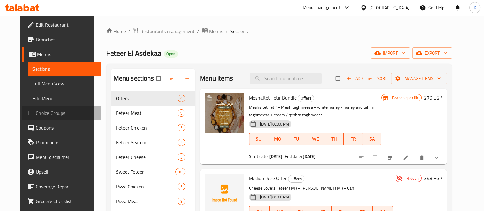
click at [51, 114] on span "Choice Groups" at bounding box center [66, 112] width 60 height 7
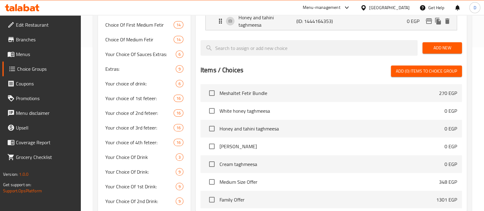
scroll to position [69, 0]
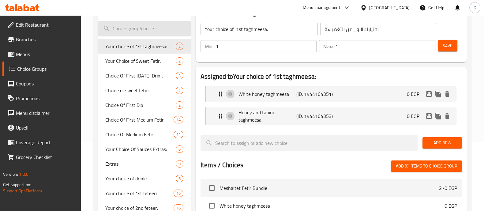
click at [129, 33] on input "search" at bounding box center [144, 29] width 93 height 16
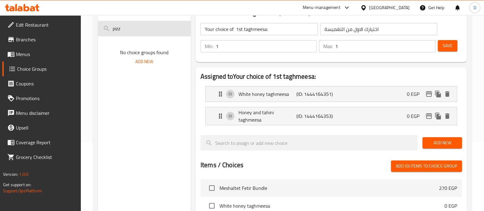
scroll to position [0, 0]
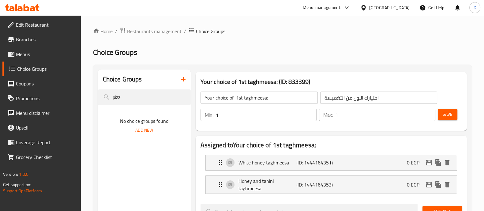
type input "pizz"
click at [186, 77] on icon "button" at bounding box center [183, 79] width 7 height 7
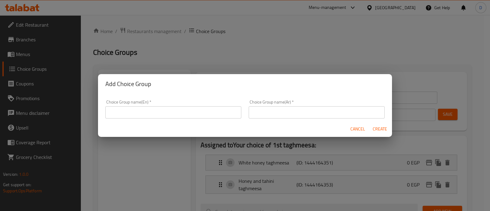
click at [181, 105] on div "Choice Group name(En)   * Choice Group name(En) *" at bounding box center [173, 109] width 136 height 19
click at [179, 106] on div "Choice Group name(En)   * Choice Group name(En) *" at bounding box center [173, 109] width 136 height 19
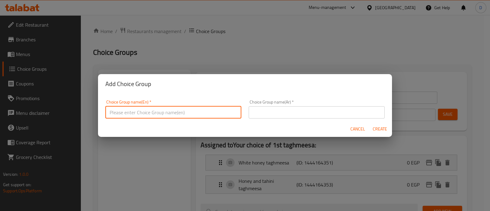
click at [166, 111] on input "text" at bounding box center [173, 112] width 136 height 12
type input "Your Choice Of Pizza:"
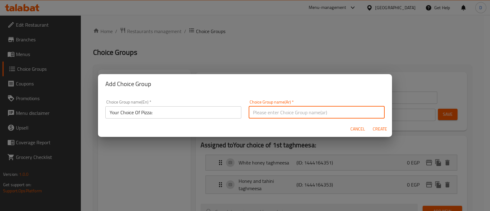
click at [263, 111] on input "text" at bounding box center [317, 112] width 136 height 12
type input "اختيارك من"
click at [377, 130] on span "Create" at bounding box center [379, 129] width 15 height 8
type input "Your Choice Of Pizza:"
type input "اختيارك من"
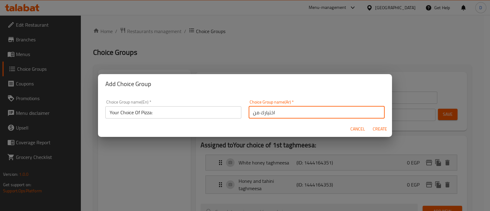
type input "0"
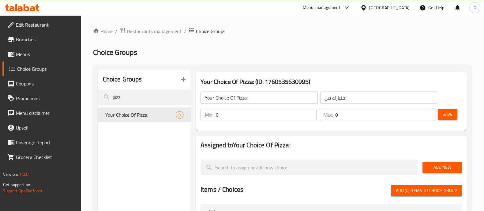
click at [259, 118] on input "0" at bounding box center [266, 115] width 101 height 12
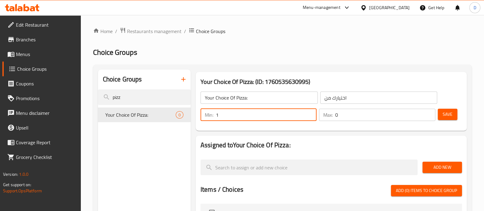
type input "1"
click at [360, 119] on input "0" at bounding box center [385, 115] width 100 height 12
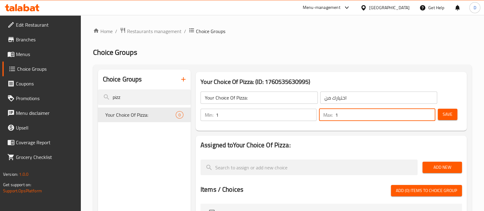
type input "1"
click at [264, 114] on input "1" at bounding box center [266, 115] width 101 height 12
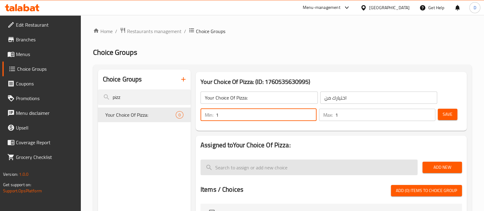
click at [264, 167] on input "search" at bounding box center [309, 167] width 217 height 16
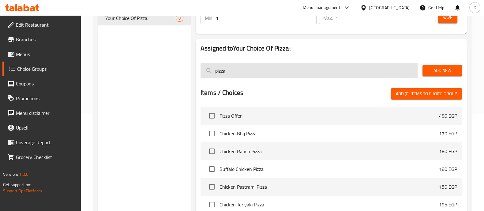
scroll to position [97, 0]
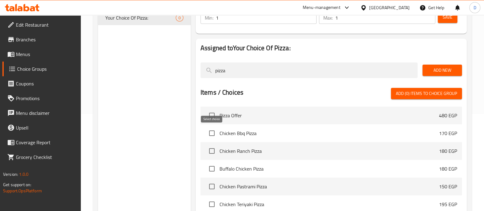
type input "pizza"
click at [211, 129] on input "checkbox" at bounding box center [211, 133] width 13 height 13
checkbox input "true"
click at [214, 149] on input "checkbox" at bounding box center [211, 150] width 13 height 13
checkbox input "true"
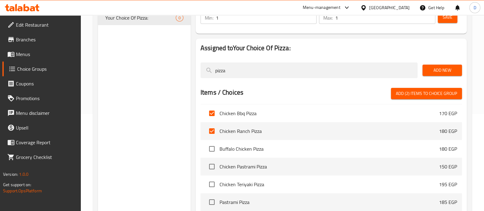
scroll to position [25, 0]
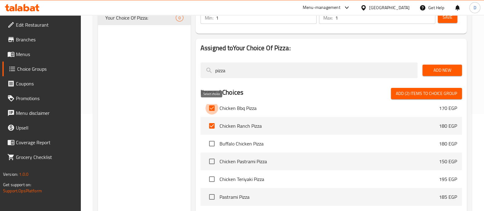
click at [212, 112] on input "checkbox" at bounding box center [211, 108] width 13 height 13
checkbox input "false"
click at [212, 122] on input "checkbox" at bounding box center [211, 125] width 13 height 13
checkbox input "false"
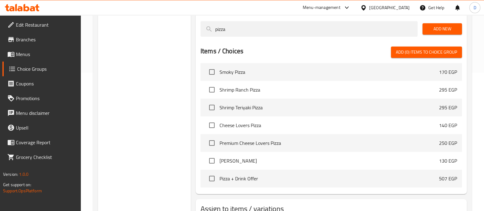
scroll to position [140, 0]
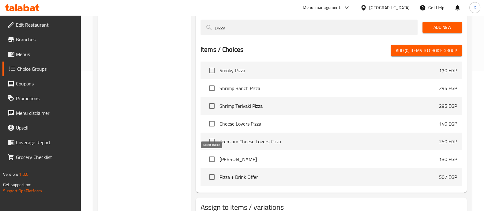
click at [213, 155] on input "checkbox" at bounding box center [211, 159] width 13 height 13
checkbox input "true"
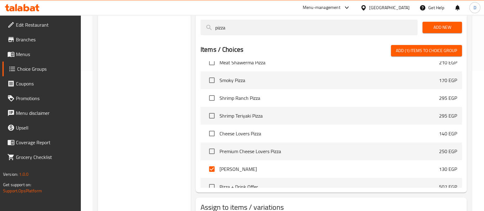
scroll to position [240, 0]
click at [213, 135] on input "checkbox" at bounding box center [211, 134] width 13 height 13
checkbox input "true"
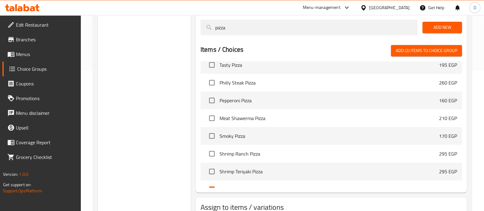
scroll to position [183, 0]
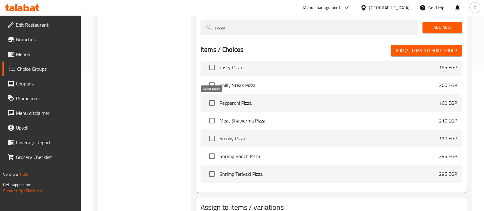
click at [211, 104] on input "checkbox" at bounding box center [211, 102] width 13 height 13
checkbox input "true"
click at [213, 135] on input "checkbox" at bounding box center [211, 138] width 13 height 13
checkbox input "true"
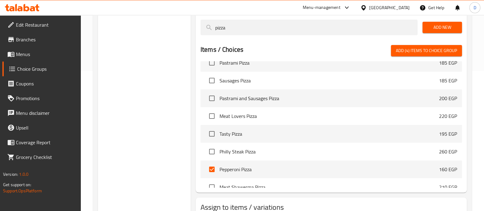
scroll to position [66, 0]
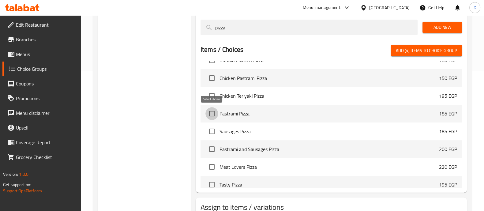
click at [212, 112] on input "checkbox" at bounding box center [211, 113] width 13 height 13
checkbox input "true"
click at [214, 129] on input "checkbox" at bounding box center [211, 131] width 13 height 13
checkbox input "true"
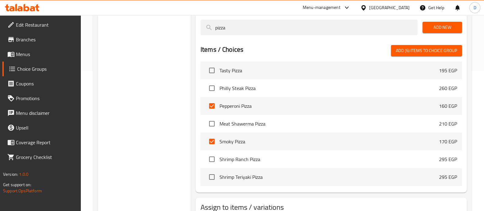
scroll to position [181, 0]
click at [213, 121] on input "checkbox" at bounding box center [211, 122] width 13 height 13
checkbox input "true"
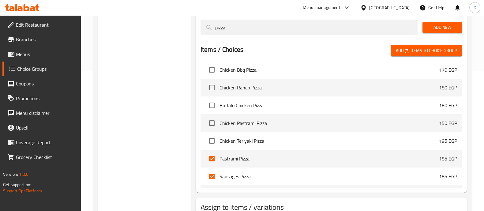
scroll to position [0, 0]
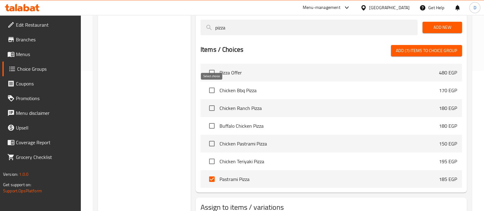
click at [215, 89] on input "checkbox" at bounding box center [211, 90] width 13 height 13
checkbox input "true"
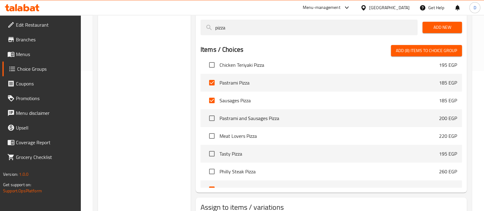
scroll to position [114, 0]
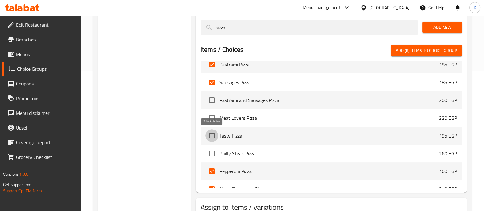
click at [210, 132] on input "checkbox" at bounding box center [211, 135] width 13 height 13
checkbox input "true"
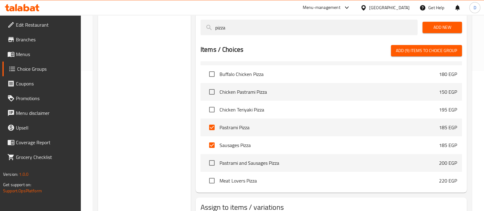
scroll to position [46, 0]
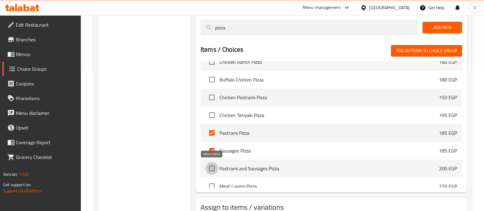
click at [214, 170] on input "checkbox" at bounding box center [211, 168] width 13 height 13
checkbox input "true"
click at [213, 112] on input "checkbox" at bounding box center [211, 115] width 13 height 13
checkbox input "true"
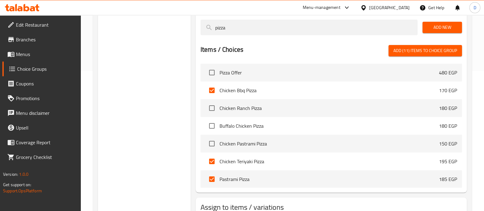
scroll to position [133, 0]
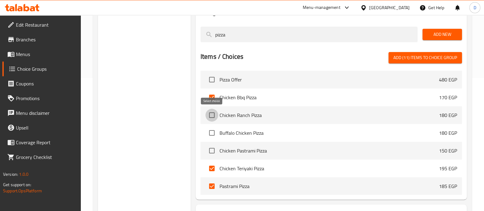
click at [211, 113] on input "checkbox" at bounding box center [211, 115] width 13 height 13
checkbox input "true"
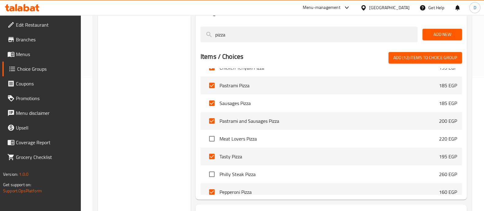
scroll to position [101, 0]
click at [212, 135] on input "checkbox" at bounding box center [211, 138] width 13 height 13
checkbox input "true"
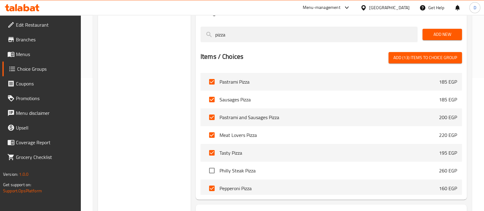
click at [211, 167] on input "checkbox" at bounding box center [211, 170] width 13 height 13
checkbox input "true"
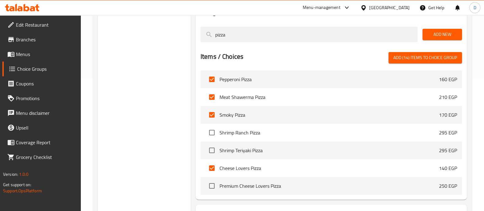
scroll to position [213, 0]
click at [211, 183] on input "checkbox" at bounding box center [211, 186] width 13 height 13
checkbox input "true"
click at [212, 149] on input "checkbox" at bounding box center [211, 150] width 13 height 13
checkbox input "true"
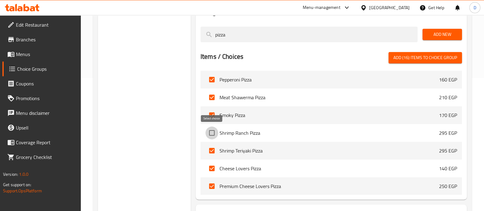
click at [210, 133] on input "checkbox" at bounding box center [211, 132] width 13 height 13
checkbox input "true"
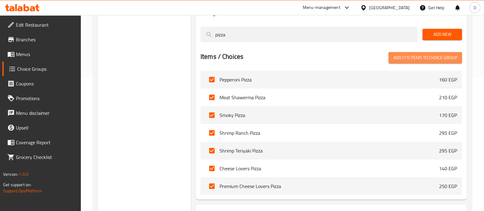
click at [419, 61] on span "Add (17) items to choice group" at bounding box center [425, 58] width 64 height 8
checkbox input "false"
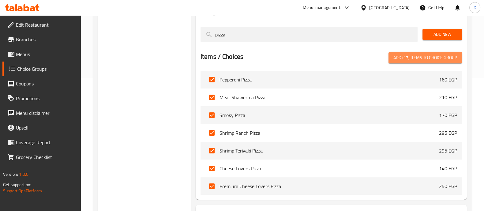
checkbox input "false"
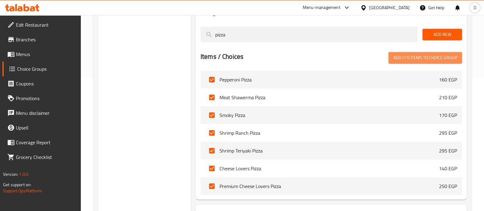
checkbox input "false"
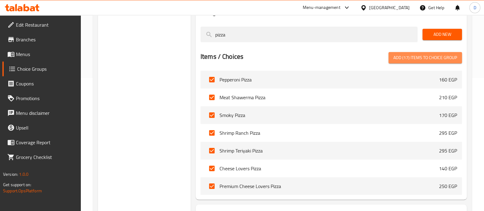
checkbox input "false"
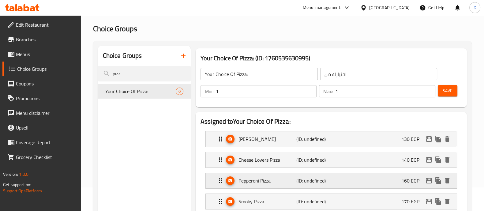
scroll to position [23, 0]
click at [445, 94] on span "Save" at bounding box center [448, 92] width 10 height 8
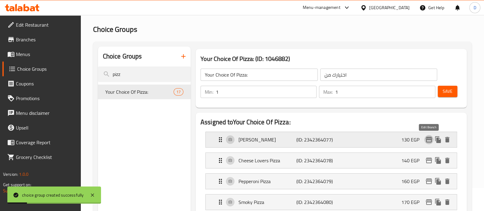
click at [426, 137] on icon "edit" at bounding box center [428, 139] width 7 height 7
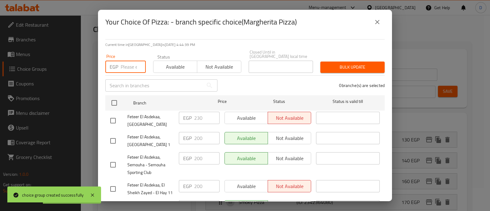
click at [125, 62] on input "number" at bounding box center [133, 67] width 25 height 12
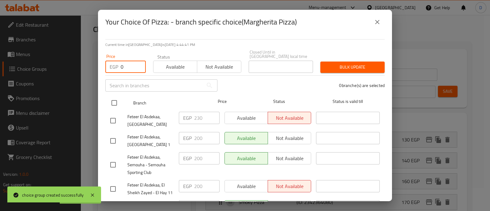
type input "0"
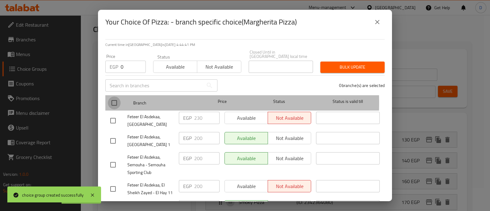
click at [114, 99] on input "checkbox" at bounding box center [114, 102] width 13 height 13
checkbox input "true"
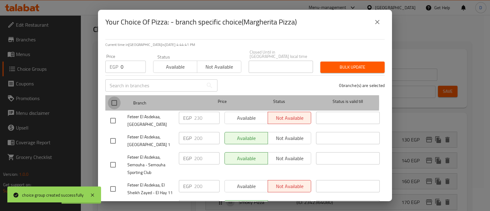
checkbox input "true"
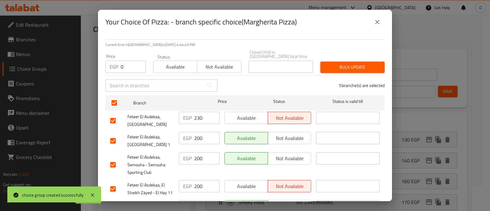
drag, startPoint x: 329, startPoint y: 69, endPoint x: 331, endPoint y: 66, distance: 3.2
click at [331, 66] on div "Bulk update" at bounding box center [353, 67] width 72 height 19
click at [331, 66] on span "Bulk update" at bounding box center [352, 67] width 54 height 8
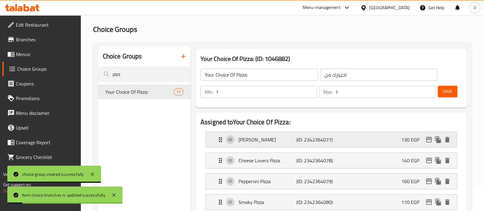
click at [426, 137] on icon "edit" at bounding box center [428, 139] width 7 height 7
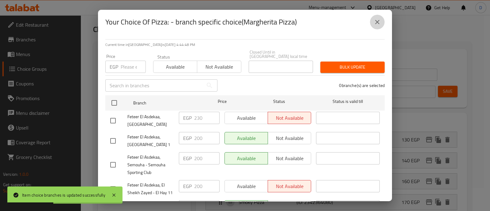
click at [381, 21] on button "close" at bounding box center [377, 22] width 15 height 15
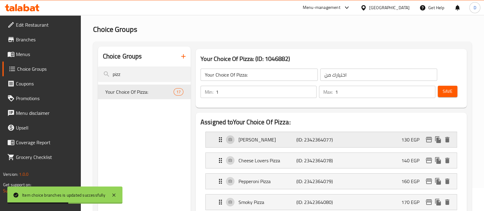
click at [428, 138] on icon "edit" at bounding box center [428, 139] width 7 height 7
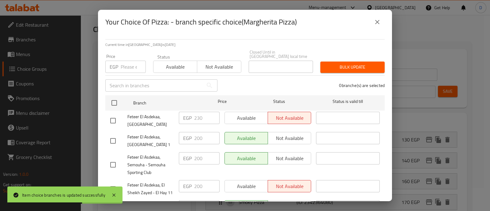
click at [128, 61] on input "number" at bounding box center [133, 67] width 25 height 12
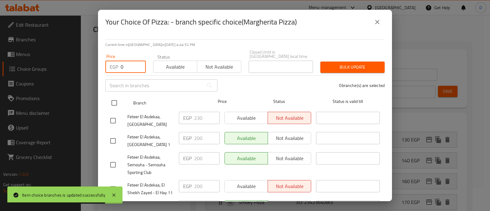
type input "0"
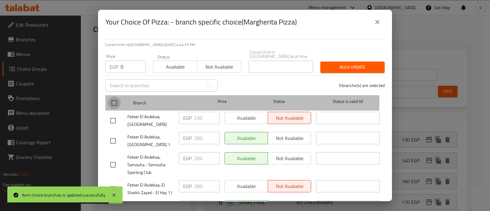
click at [114, 97] on input "checkbox" at bounding box center [114, 102] width 13 height 13
checkbox input "true"
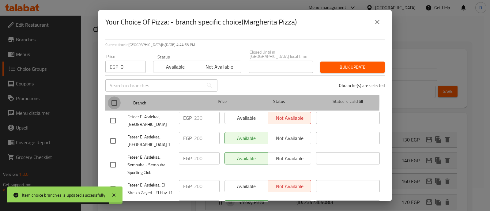
checkbox input "true"
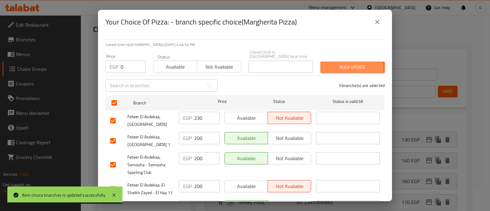
click at [338, 63] on span "Bulk update" at bounding box center [352, 67] width 54 height 8
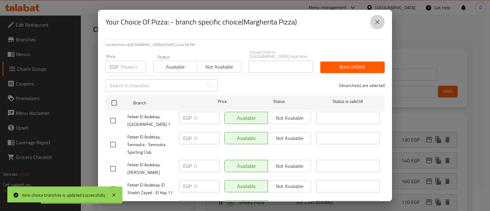
click at [376, 17] on button "close" at bounding box center [377, 22] width 15 height 15
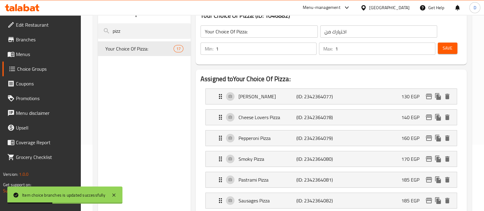
scroll to position [69, 0]
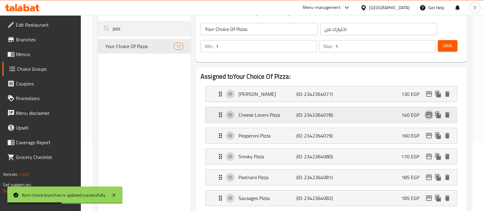
click at [427, 113] on icon "edit" at bounding box center [429, 115] width 6 height 6
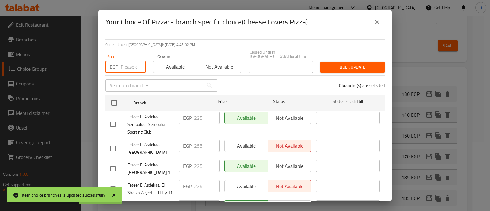
click at [132, 62] on input "number" at bounding box center [133, 67] width 25 height 12
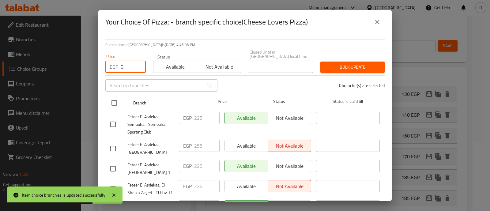
type input "0"
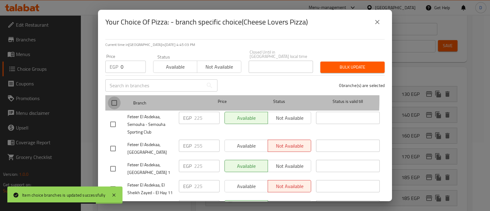
click at [114, 96] on input "checkbox" at bounding box center [114, 102] width 13 height 13
checkbox input "true"
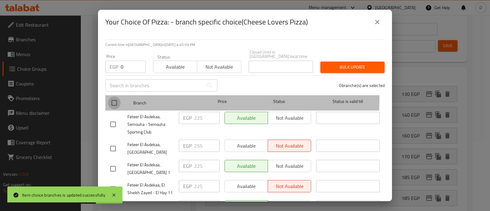
checkbox input "true"
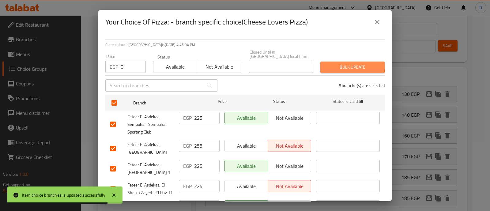
click at [341, 62] on button "Bulk update" at bounding box center [352, 67] width 64 height 11
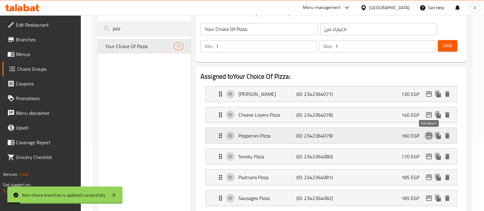
click at [429, 136] on icon "edit" at bounding box center [428, 135] width 7 height 7
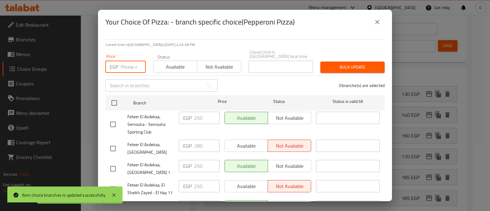
click at [133, 61] on input "number" at bounding box center [133, 67] width 25 height 12
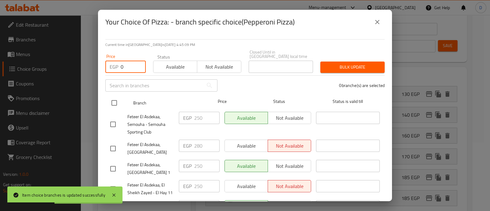
type input "0"
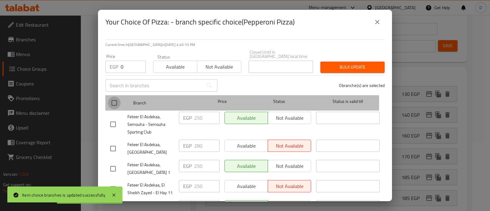
click at [116, 99] on input "checkbox" at bounding box center [114, 102] width 13 height 13
checkbox input "true"
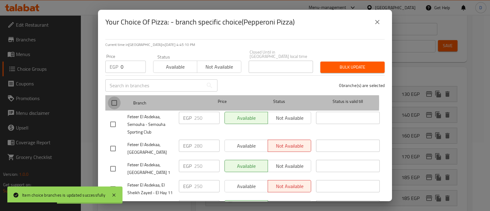
checkbox input "true"
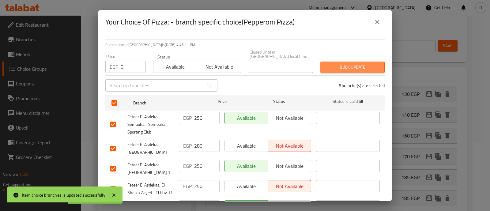
click at [336, 63] on span "Bulk update" at bounding box center [352, 67] width 54 height 8
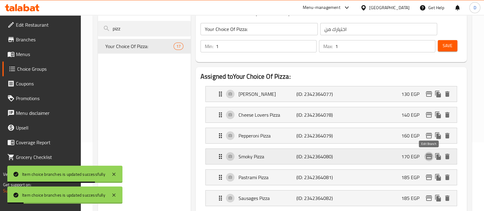
click at [429, 155] on icon "edit" at bounding box center [429, 157] width 6 height 6
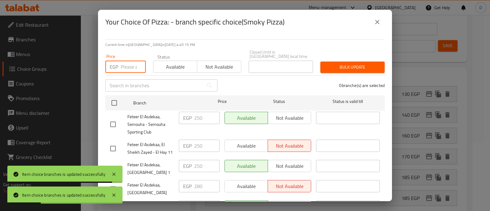
click at [130, 61] on input "number" at bounding box center [133, 67] width 25 height 12
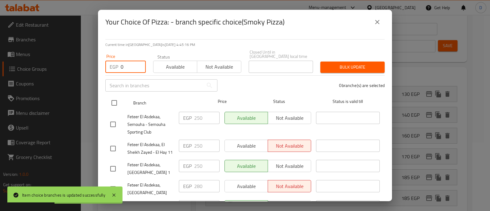
type input "0"
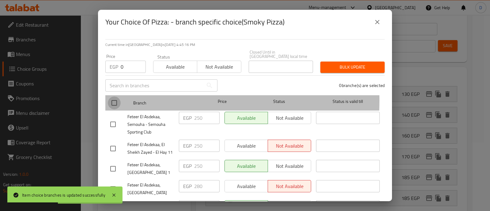
click at [115, 96] on input "checkbox" at bounding box center [114, 102] width 13 height 13
checkbox input "true"
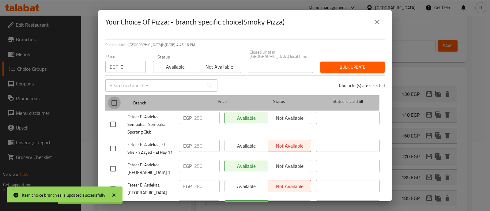
checkbox input "true"
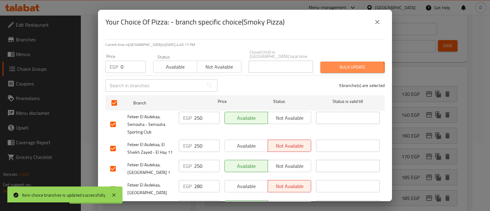
click at [333, 65] on span "Bulk update" at bounding box center [352, 67] width 54 height 8
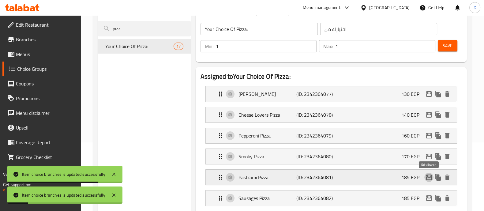
click at [430, 178] on icon "edit" at bounding box center [428, 177] width 7 height 7
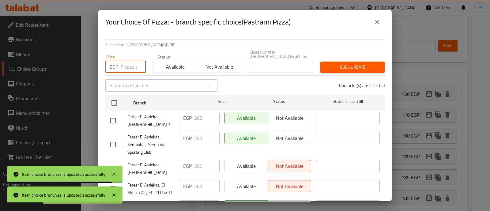
click at [129, 62] on input "number" at bounding box center [133, 67] width 25 height 12
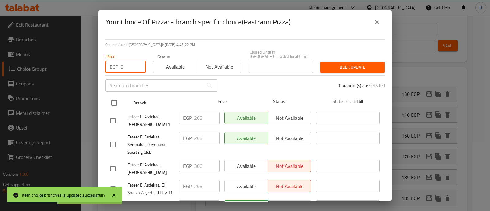
type input "0"
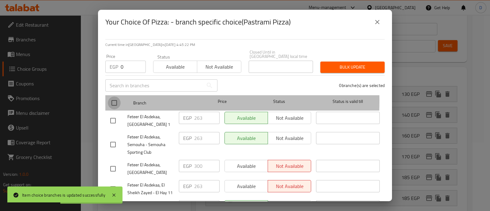
click at [110, 96] on input "checkbox" at bounding box center [114, 102] width 13 height 13
checkbox input "true"
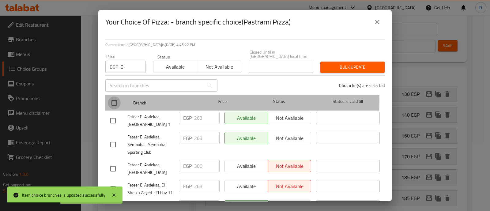
checkbox input "true"
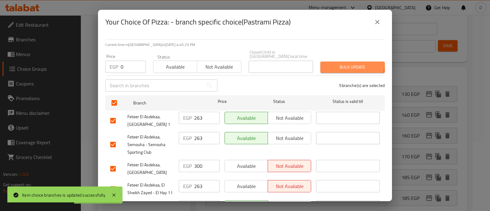
click at [338, 63] on span "Bulk update" at bounding box center [352, 67] width 54 height 8
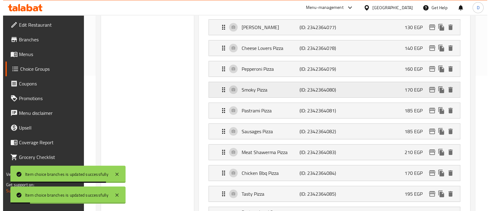
scroll to position [136, 0]
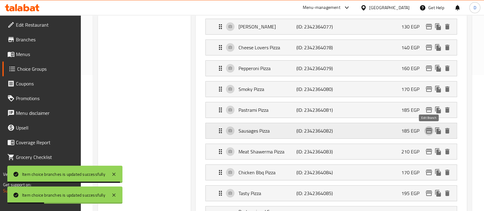
click at [429, 128] on icon "edit" at bounding box center [429, 131] width 6 height 6
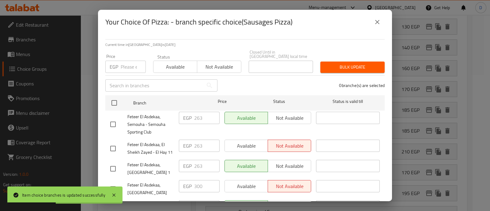
click at [131, 64] on input "number" at bounding box center [133, 67] width 25 height 12
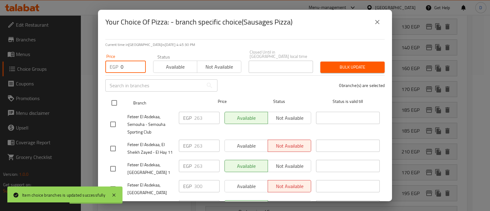
type input "0"
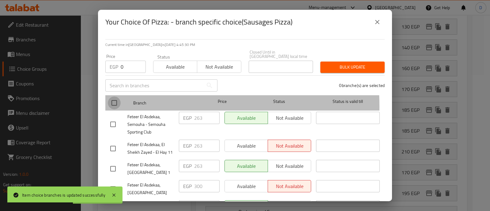
click at [113, 102] on input "checkbox" at bounding box center [114, 102] width 13 height 13
checkbox input "true"
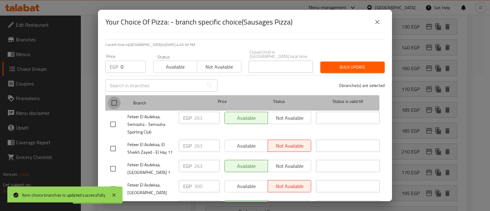
checkbox input "true"
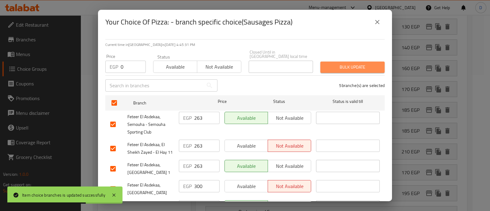
click at [361, 67] on button "Bulk update" at bounding box center [352, 67] width 64 height 11
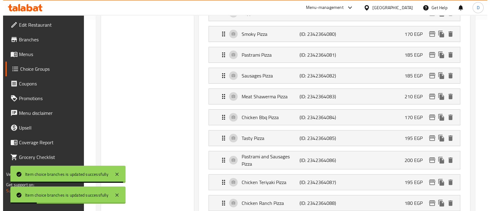
scroll to position [192, 0]
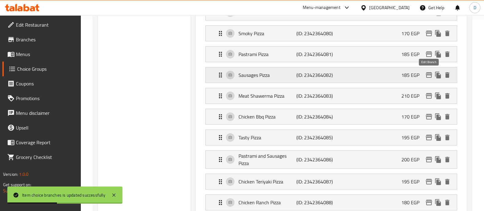
click at [430, 72] on icon "edit" at bounding box center [429, 75] width 6 height 6
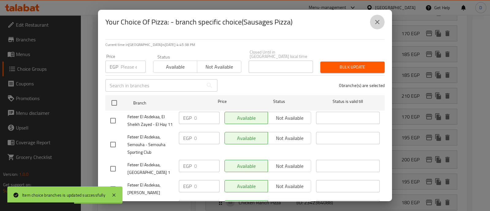
click at [377, 22] on icon "close" at bounding box center [377, 22] width 4 height 4
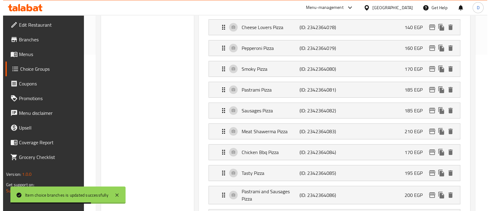
scroll to position [156, 0]
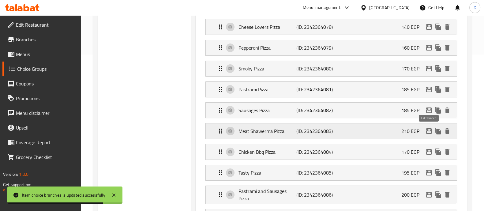
click at [427, 131] on icon "edit" at bounding box center [428, 130] width 7 height 7
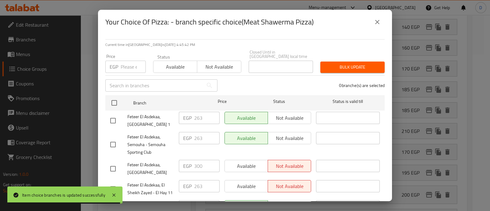
click at [121, 61] on input "number" at bounding box center [133, 67] width 25 height 12
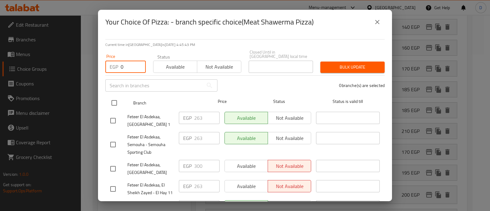
type input "0"
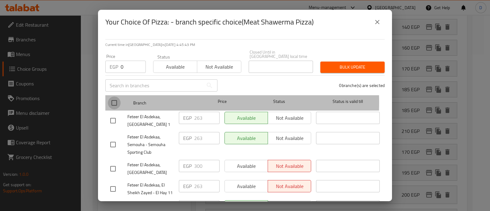
click at [112, 98] on input "checkbox" at bounding box center [114, 102] width 13 height 13
checkbox input "true"
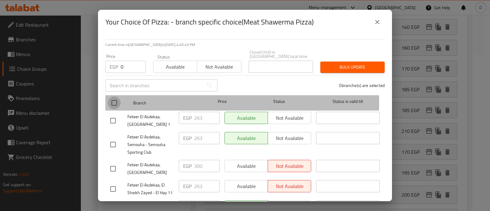
checkbox input "true"
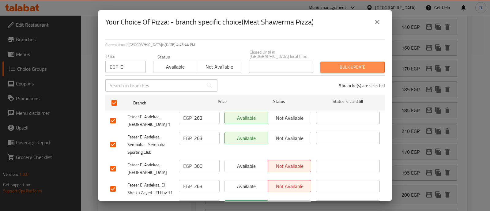
click at [340, 63] on span "Bulk update" at bounding box center [352, 67] width 54 height 8
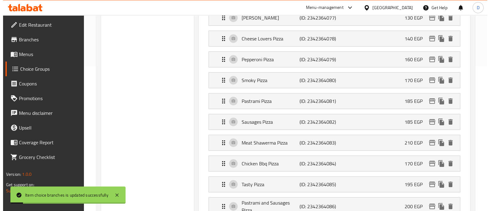
scroll to position [171, 0]
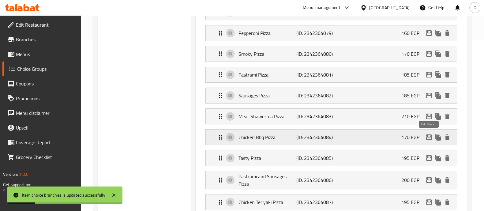
click at [430, 136] on icon "edit" at bounding box center [429, 137] width 6 height 6
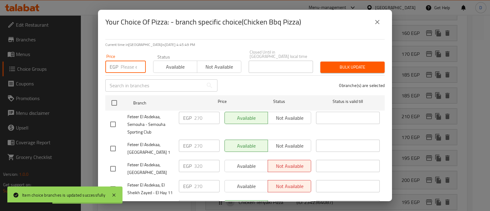
click at [129, 61] on input "number" at bounding box center [133, 67] width 25 height 12
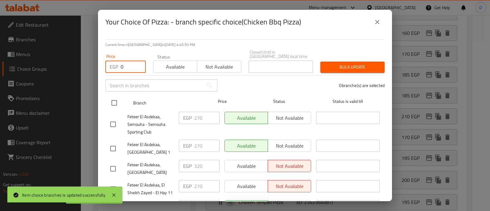
type input "0"
click at [113, 96] on input "checkbox" at bounding box center [114, 102] width 13 height 13
checkbox input "true"
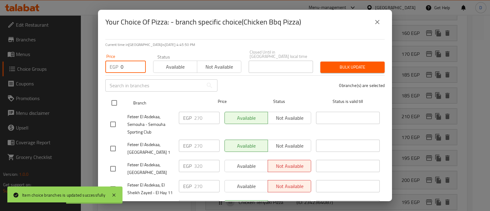
checkbox input "true"
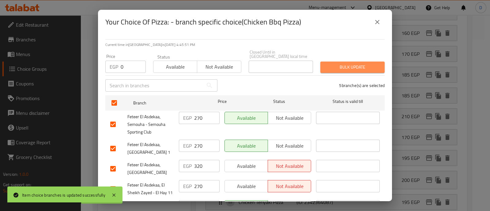
click at [366, 66] on span "Bulk update" at bounding box center [352, 67] width 54 height 8
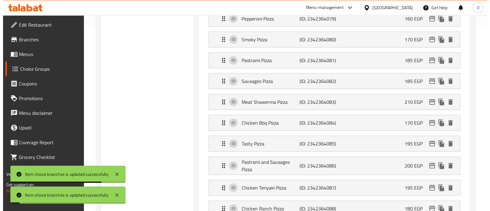
scroll to position [188, 0]
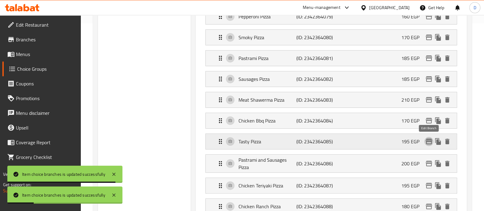
click at [428, 140] on icon "edit" at bounding box center [429, 142] width 6 height 6
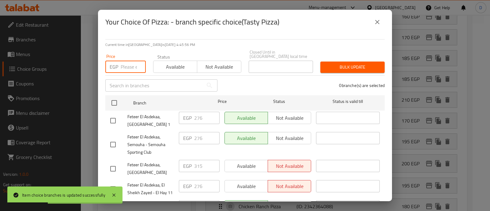
click at [129, 66] on input "number" at bounding box center [133, 67] width 25 height 12
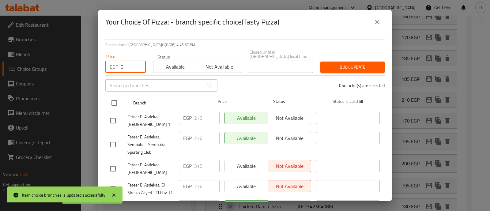
type input "0"
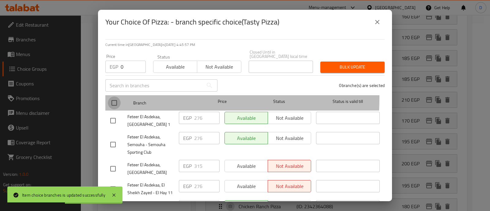
click at [117, 96] on input "checkbox" at bounding box center [114, 102] width 13 height 13
checkbox input "true"
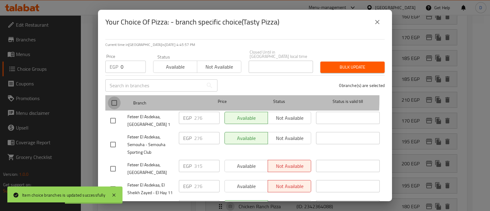
checkbox input "true"
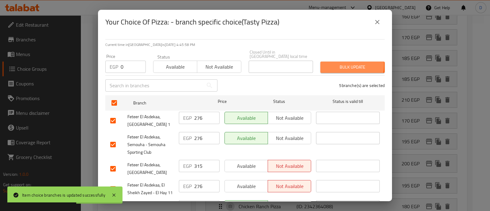
click at [327, 63] on span "Bulk update" at bounding box center [352, 67] width 54 height 8
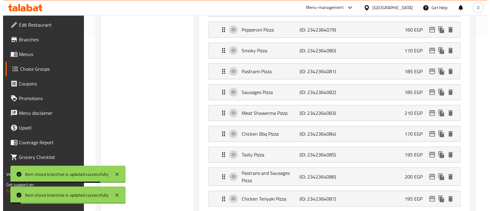
scroll to position [237, 0]
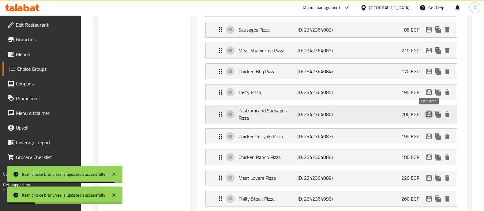
click at [428, 111] on icon "edit" at bounding box center [429, 114] width 6 height 6
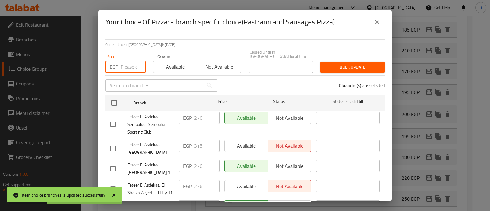
click at [128, 63] on input "number" at bounding box center [133, 67] width 25 height 12
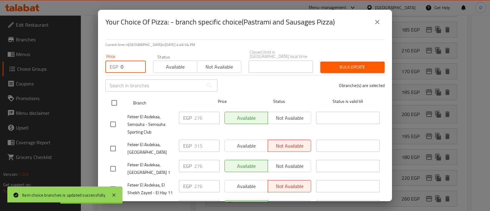
type input "0"
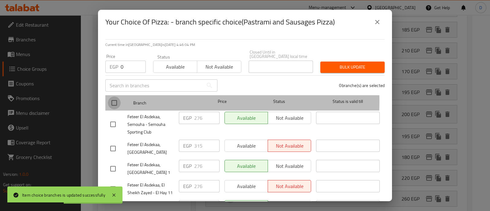
click at [110, 97] on input "checkbox" at bounding box center [114, 102] width 13 height 13
checkbox input "true"
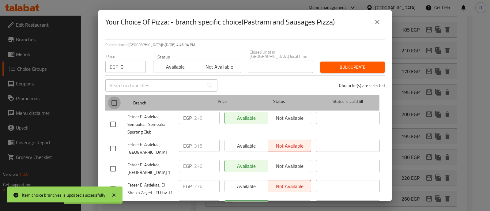
checkbox input "true"
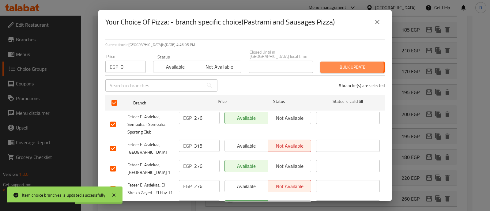
click at [331, 63] on span "Bulk update" at bounding box center [352, 67] width 54 height 8
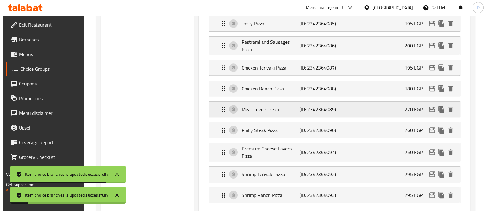
scroll to position [307, 0]
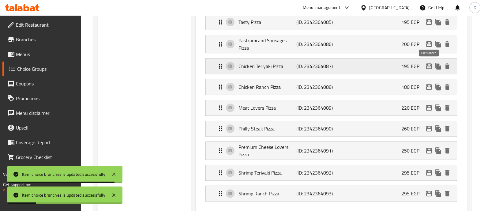
click at [426, 67] on icon "edit" at bounding box center [429, 66] width 6 height 6
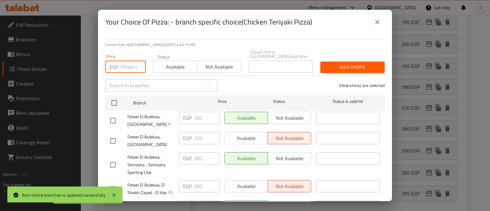
click at [133, 64] on input "number" at bounding box center [133, 67] width 25 height 12
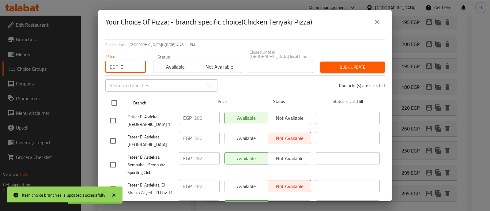
type input "0"
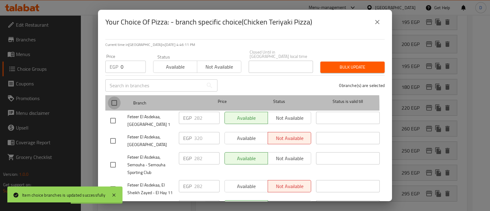
click at [114, 102] on input "checkbox" at bounding box center [114, 102] width 13 height 13
checkbox input "true"
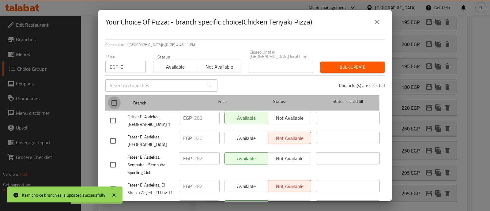
checkbox input "true"
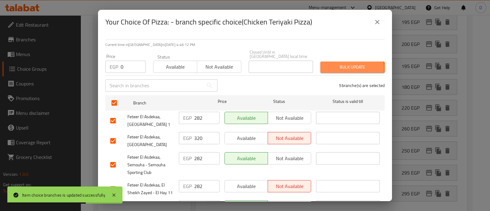
click at [332, 64] on span "Bulk update" at bounding box center [352, 67] width 54 height 8
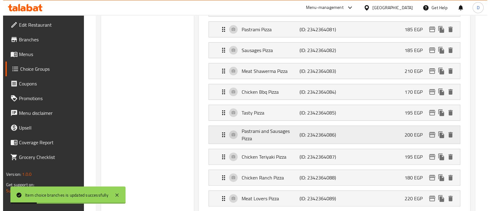
scroll to position [268, 0]
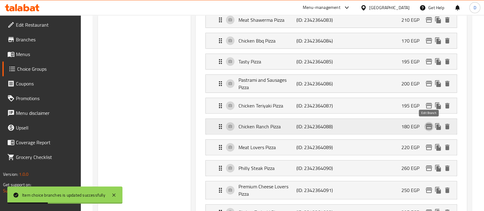
click at [432, 123] on icon "edit" at bounding box center [428, 126] width 7 height 7
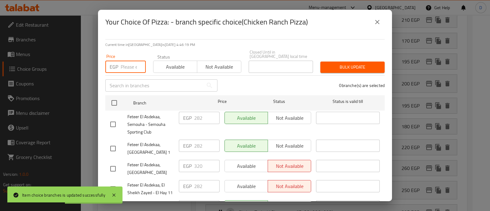
click at [126, 62] on input "number" at bounding box center [133, 67] width 25 height 12
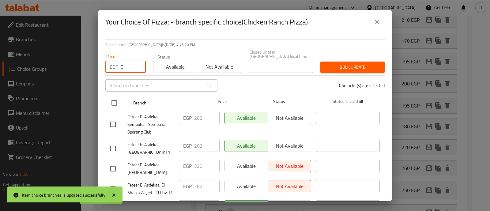
type input "0"
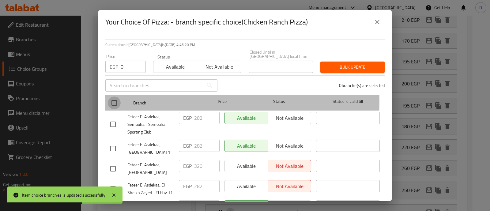
click at [115, 97] on input "checkbox" at bounding box center [114, 102] width 13 height 13
checkbox input "true"
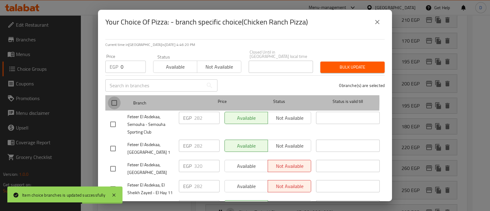
checkbox input "true"
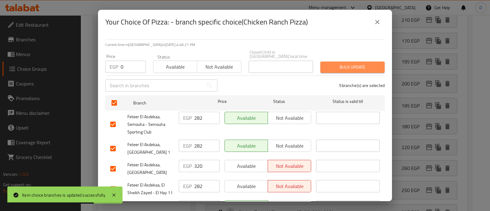
click at [351, 62] on button "Bulk update" at bounding box center [352, 67] width 64 height 11
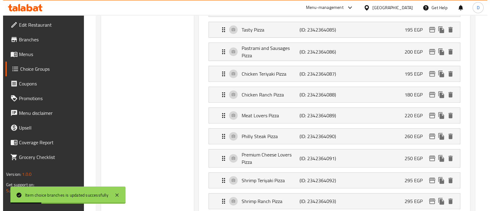
scroll to position [300, 0]
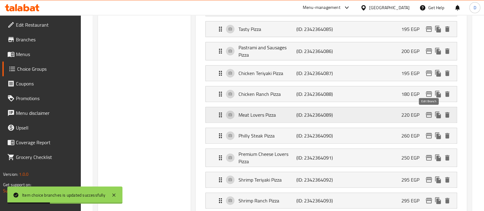
click at [428, 112] on icon "edit" at bounding box center [428, 114] width 7 height 7
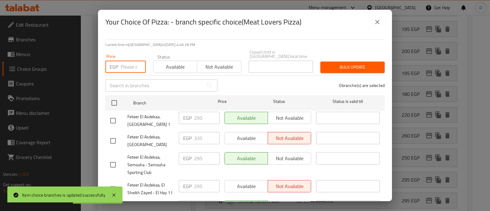
click at [127, 63] on input "number" at bounding box center [133, 67] width 25 height 12
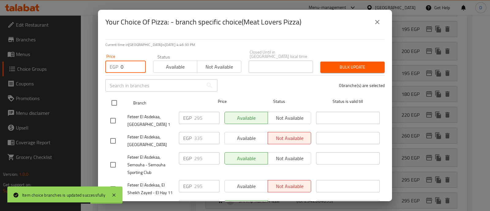
type input "0"
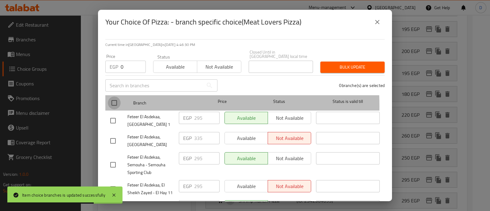
click at [116, 102] on input "checkbox" at bounding box center [114, 102] width 13 height 13
checkbox input "true"
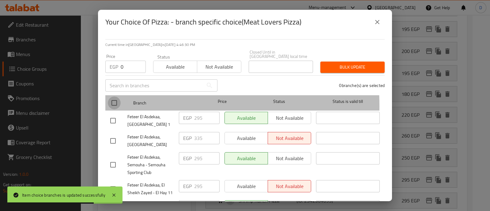
checkbox input "true"
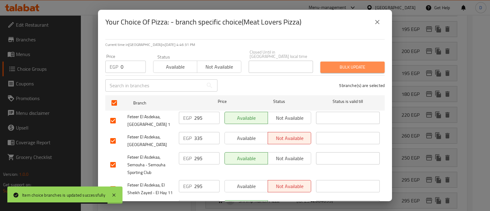
click at [350, 63] on span "Bulk update" at bounding box center [352, 67] width 54 height 8
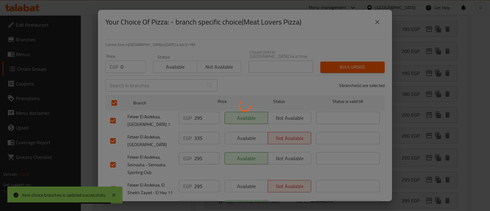
click at [350, 60] on div at bounding box center [245, 105] width 490 height 211
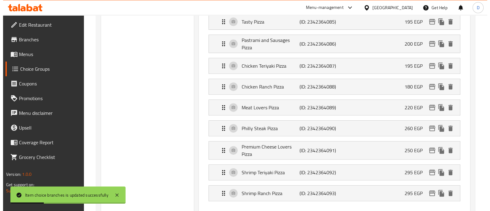
scroll to position [307, 0]
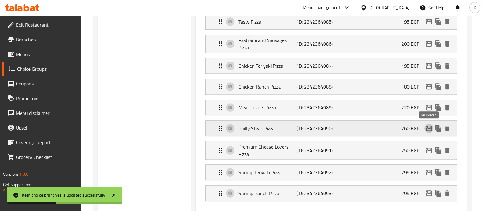
click at [429, 127] on icon "edit" at bounding box center [428, 128] width 7 height 7
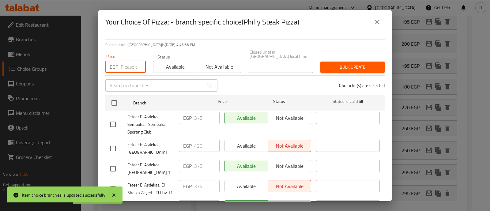
click at [124, 65] on input "number" at bounding box center [133, 67] width 25 height 12
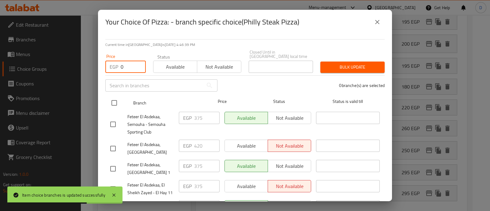
type input "0"
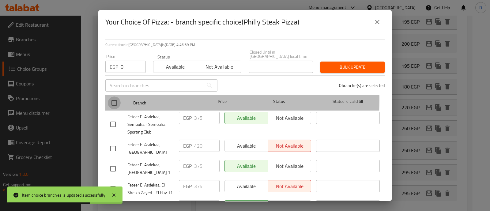
click at [116, 96] on input "checkbox" at bounding box center [114, 102] width 13 height 13
checkbox input "true"
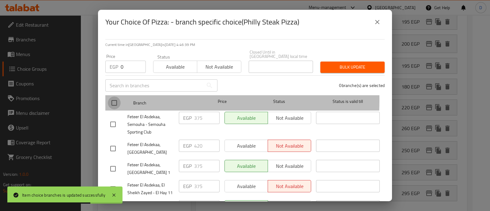
checkbox input "true"
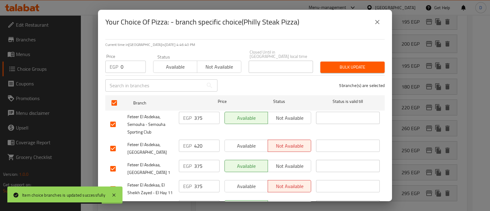
click at [354, 65] on span "Bulk update" at bounding box center [352, 67] width 54 height 8
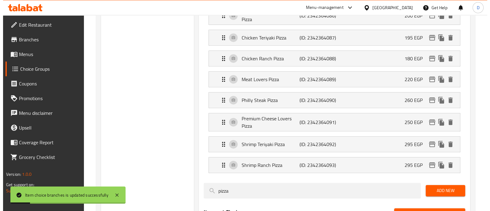
scroll to position [343, 0]
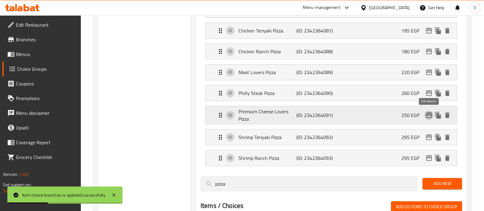
click at [429, 114] on icon "edit" at bounding box center [428, 114] width 7 height 7
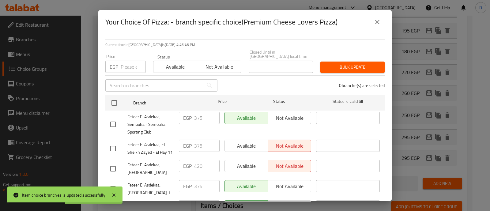
drag, startPoint x: 125, startPoint y: 56, endPoint x: 127, endPoint y: 60, distance: 4.9
click at [127, 60] on div "Price EGP Price" at bounding box center [125, 63] width 40 height 19
click at [127, 61] on input "number" at bounding box center [133, 67] width 25 height 12
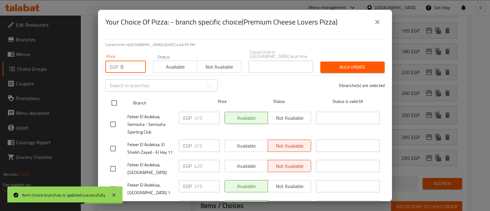
type input "0"
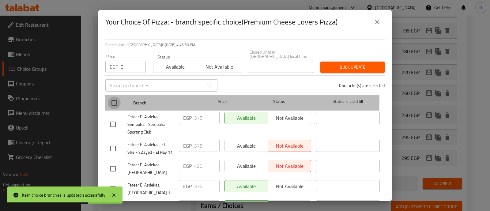
click at [116, 96] on input "checkbox" at bounding box center [114, 102] width 13 height 13
checkbox input "true"
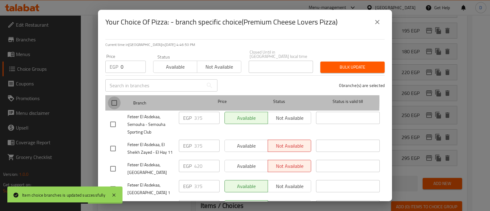
checkbox input "true"
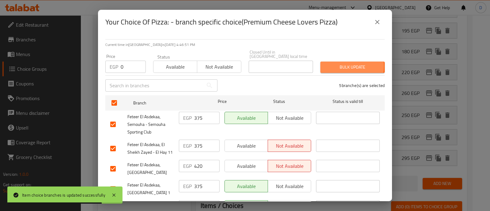
click at [332, 63] on span "Bulk update" at bounding box center [352, 67] width 54 height 8
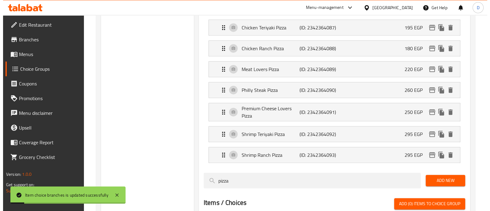
scroll to position [347, 0]
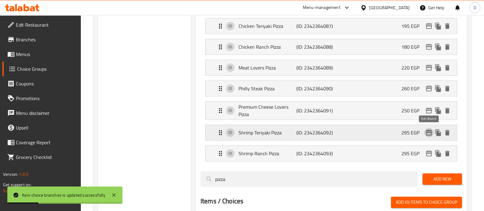
click at [430, 129] on icon "edit" at bounding box center [428, 132] width 7 height 7
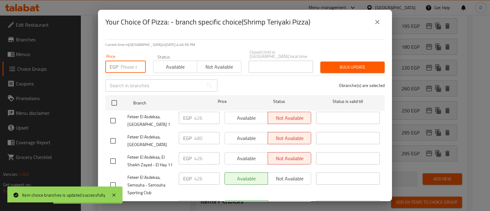
click at [127, 62] on input "number" at bounding box center [133, 67] width 25 height 12
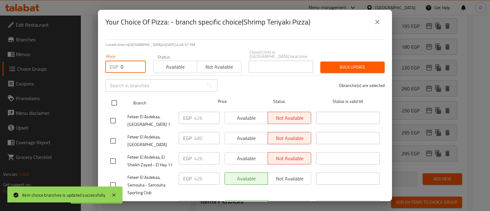
type input "0"
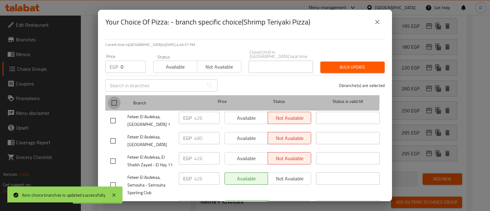
click at [115, 96] on input "checkbox" at bounding box center [114, 102] width 13 height 13
checkbox input "true"
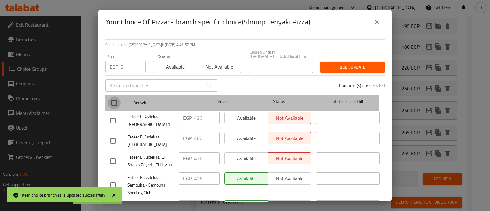
checkbox input "true"
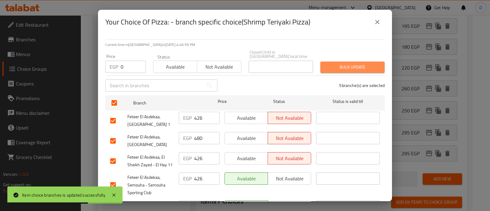
click at [373, 63] on span "Bulk update" at bounding box center [352, 67] width 54 height 8
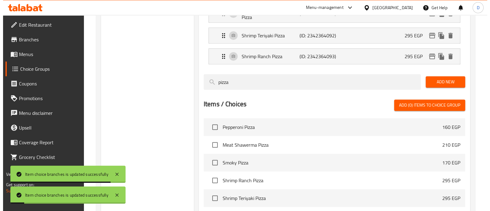
scroll to position [444, 0]
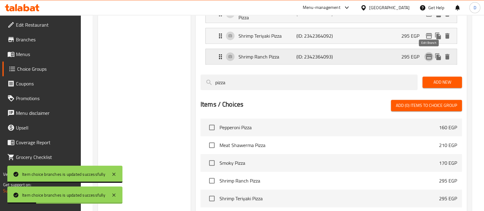
click at [429, 54] on icon "edit" at bounding box center [428, 56] width 7 height 7
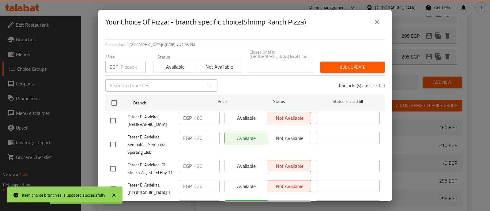
click at [126, 66] on input "number" at bounding box center [133, 67] width 25 height 12
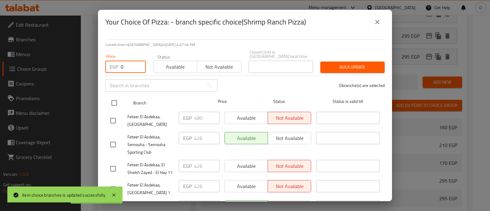
type input "0"
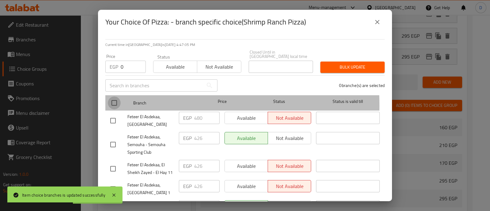
click at [112, 101] on input "checkbox" at bounding box center [114, 102] width 13 height 13
checkbox input "true"
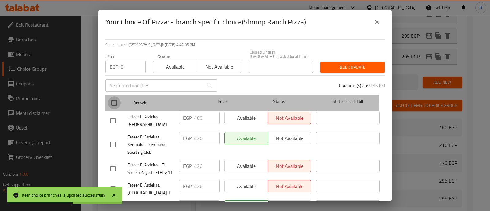
checkbox input "true"
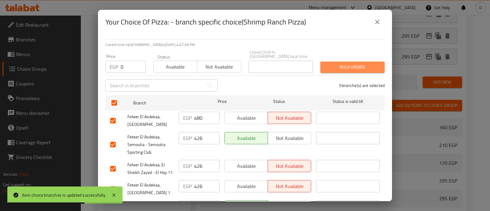
click at [351, 64] on span "Bulk update" at bounding box center [352, 67] width 54 height 8
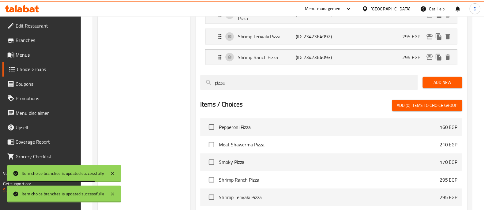
scroll to position [9, 0]
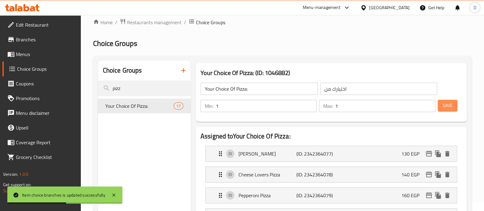
click at [448, 108] on span "Save" at bounding box center [448, 106] width 10 height 8
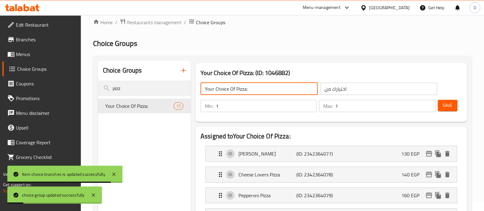
click at [235, 87] on input "Your Choice Of Pizza:" at bounding box center [259, 89] width 117 height 12
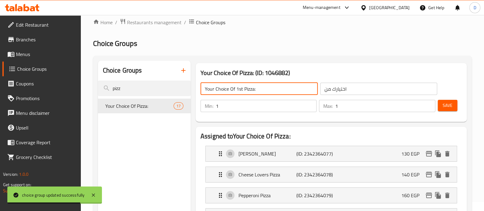
type input "Your Choice Of 1st Pizza:"
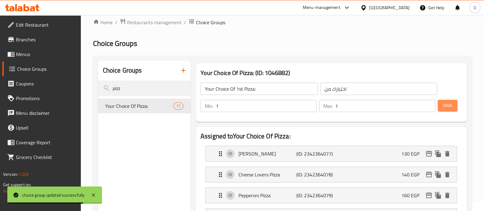
click at [444, 108] on span "Save" at bounding box center [448, 106] width 10 height 8
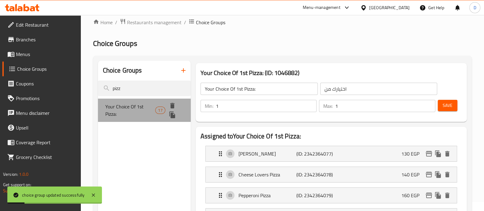
click at [182, 107] on div at bounding box center [177, 110] width 18 height 18
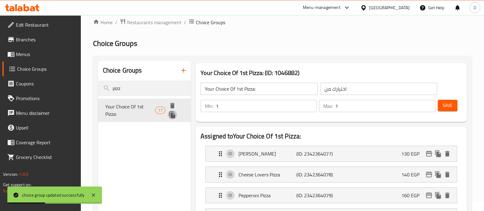
click at [169, 113] on icon "duplicate" at bounding box center [172, 114] width 6 height 7
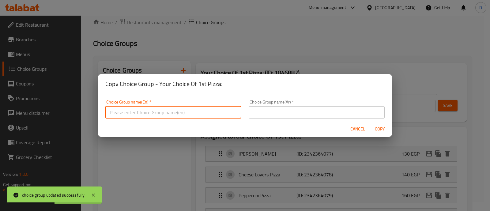
click at [157, 112] on input "text" at bounding box center [173, 112] width 136 height 12
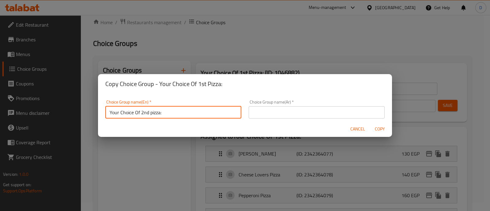
click at [171, 113] on input "Your Choice Of 2nd pizza:" at bounding box center [173, 112] width 136 height 12
type input "Your Choice Of 2nd pizza:"
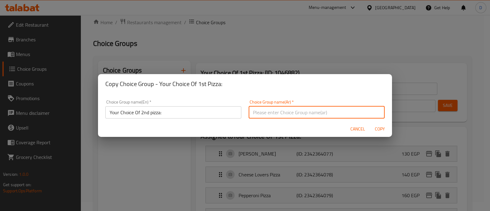
click at [250, 111] on input "text" at bounding box center [317, 112] width 136 height 12
paste input "اختيارك للبيتزا الثانية:"
type input "اختيارك للبيتزا الثانية:"
click at [375, 128] on span "Copy" at bounding box center [379, 129] width 15 height 8
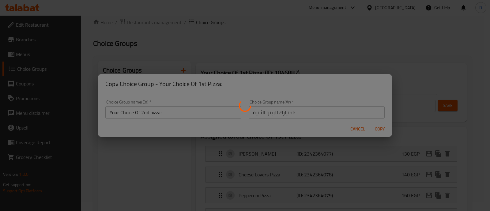
type input "Your Choice Of 2nd pizza:"
type input "اختيارك للبيتزا الثانية:"
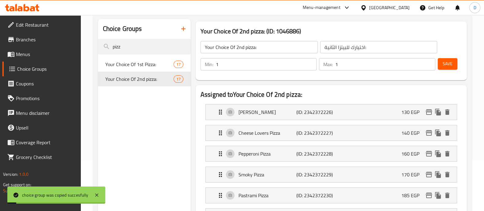
scroll to position [55, 0]
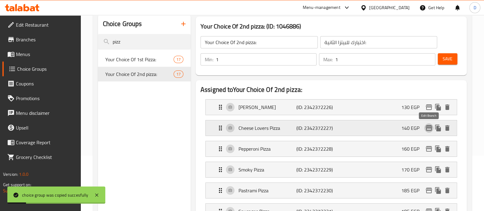
click at [426, 126] on icon "edit" at bounding box center [428, 127] width 7 height 7
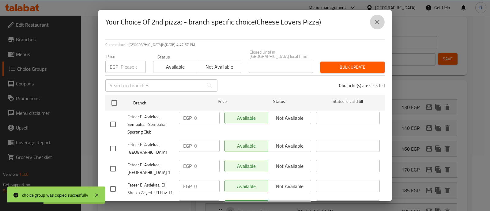
click at [374, 20] on icon "close" at bounding box center [376, 21] width 7 height 7
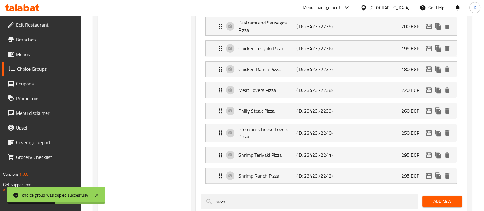
scroll to position [327, 0]
